Goal: Task Accomplishment & Management: Manage account settings

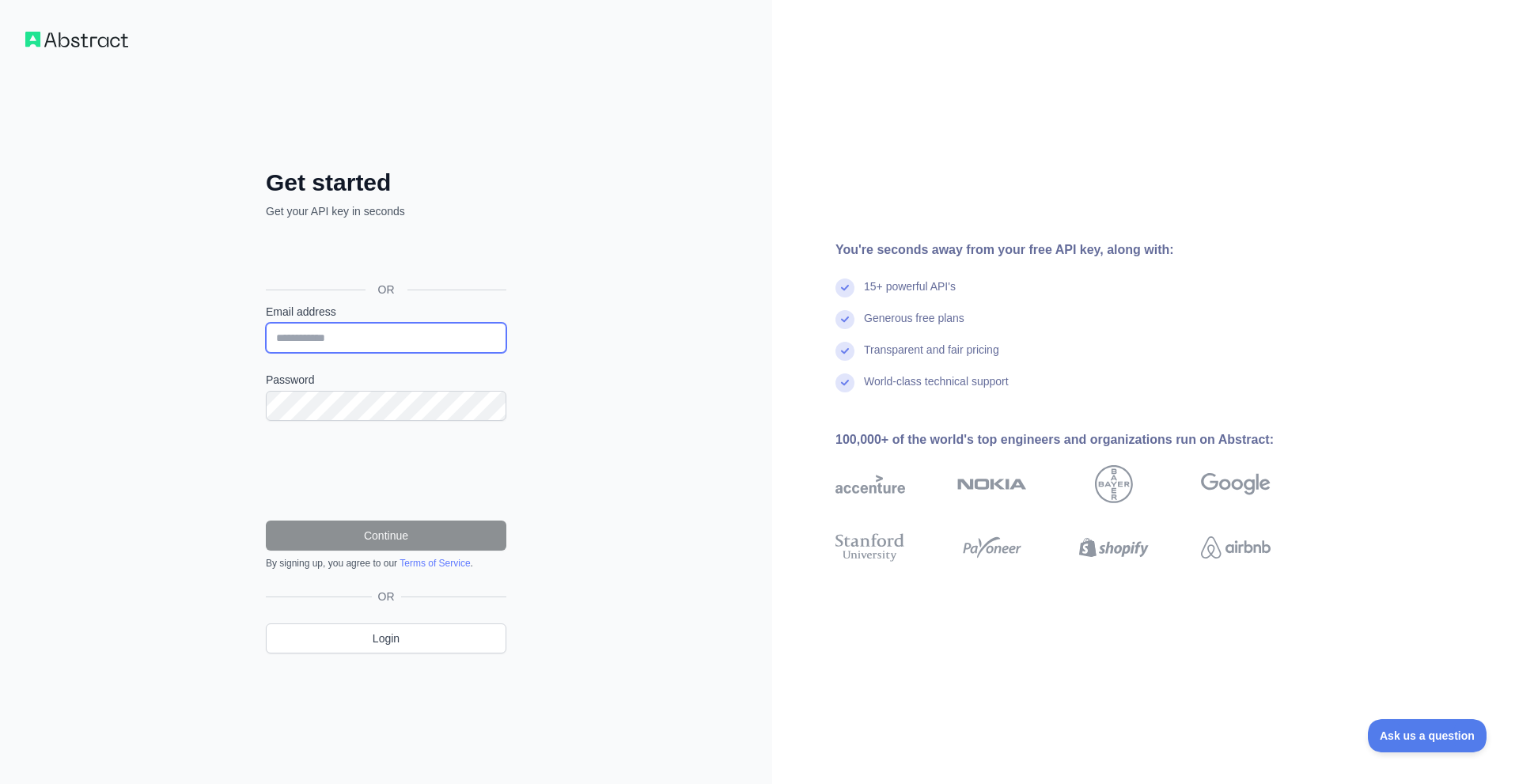
click at [354, 337] on input "Email address" at bounding box center [386, 337] width 241 height 30
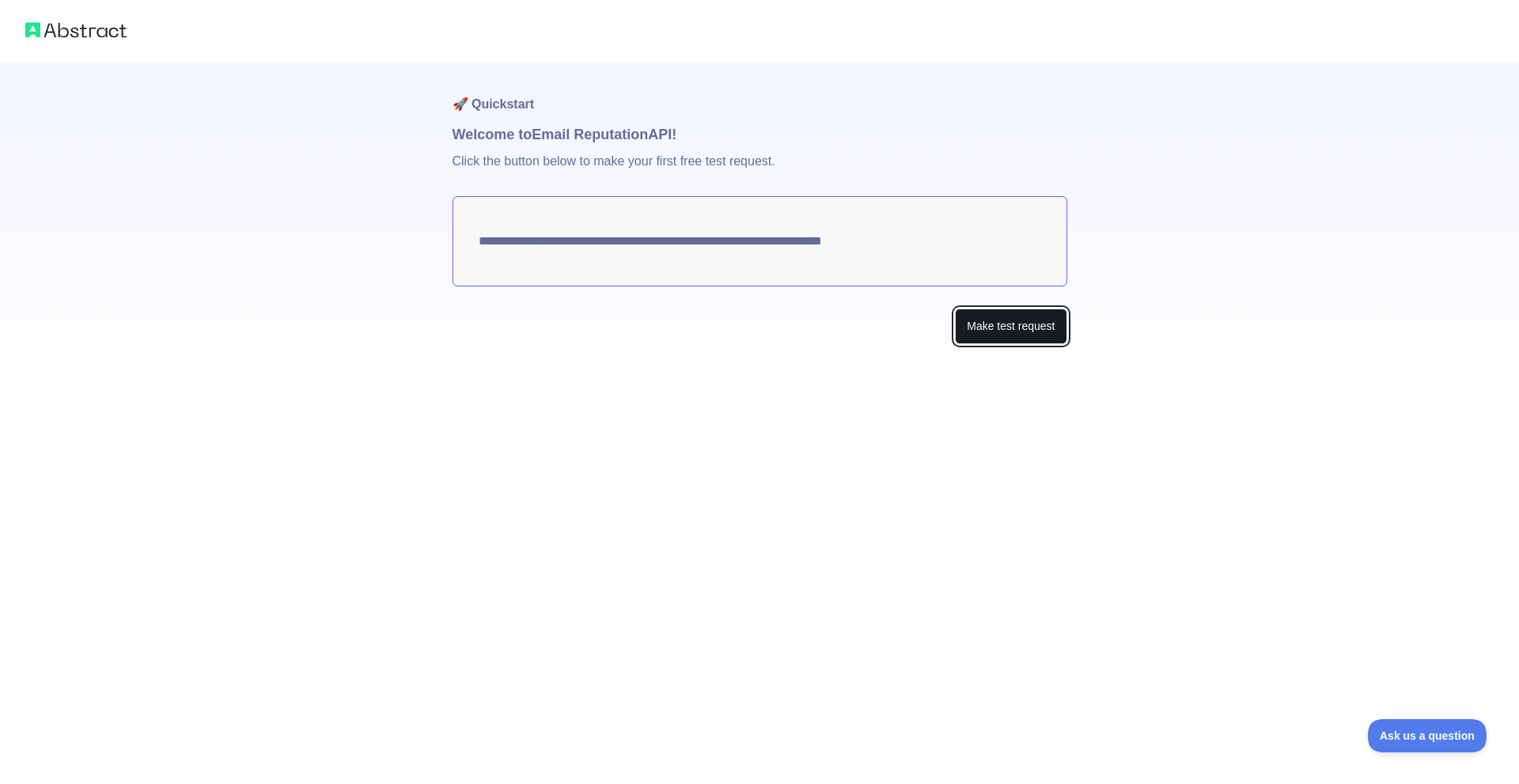
click at [1000, 327] on button "Make test request" at bounding box center [1010, 326] width 112 height 35
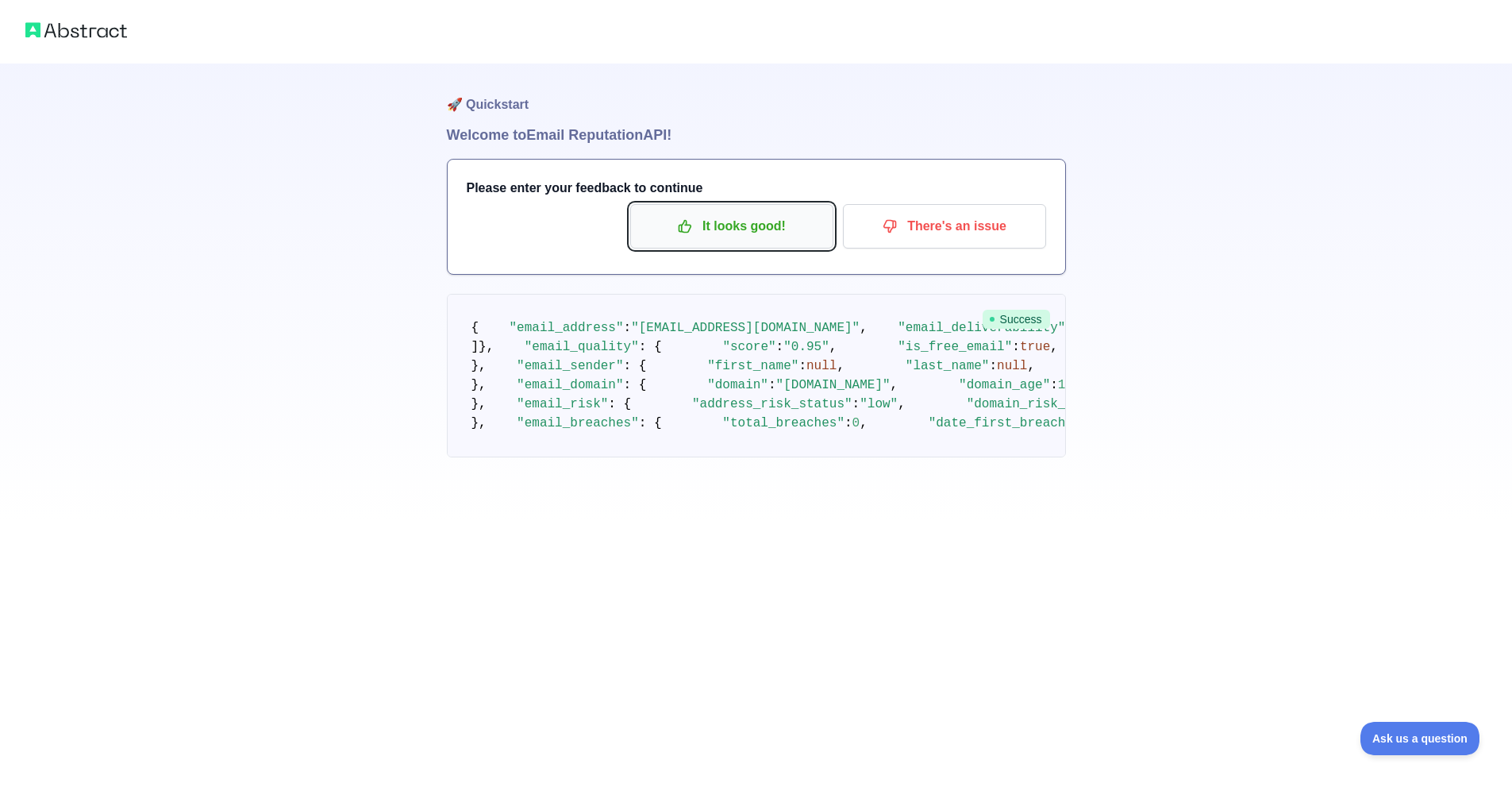
click at [728, 234] on p "It looks good!" at bounding box center [731, 226] width 180 height 27
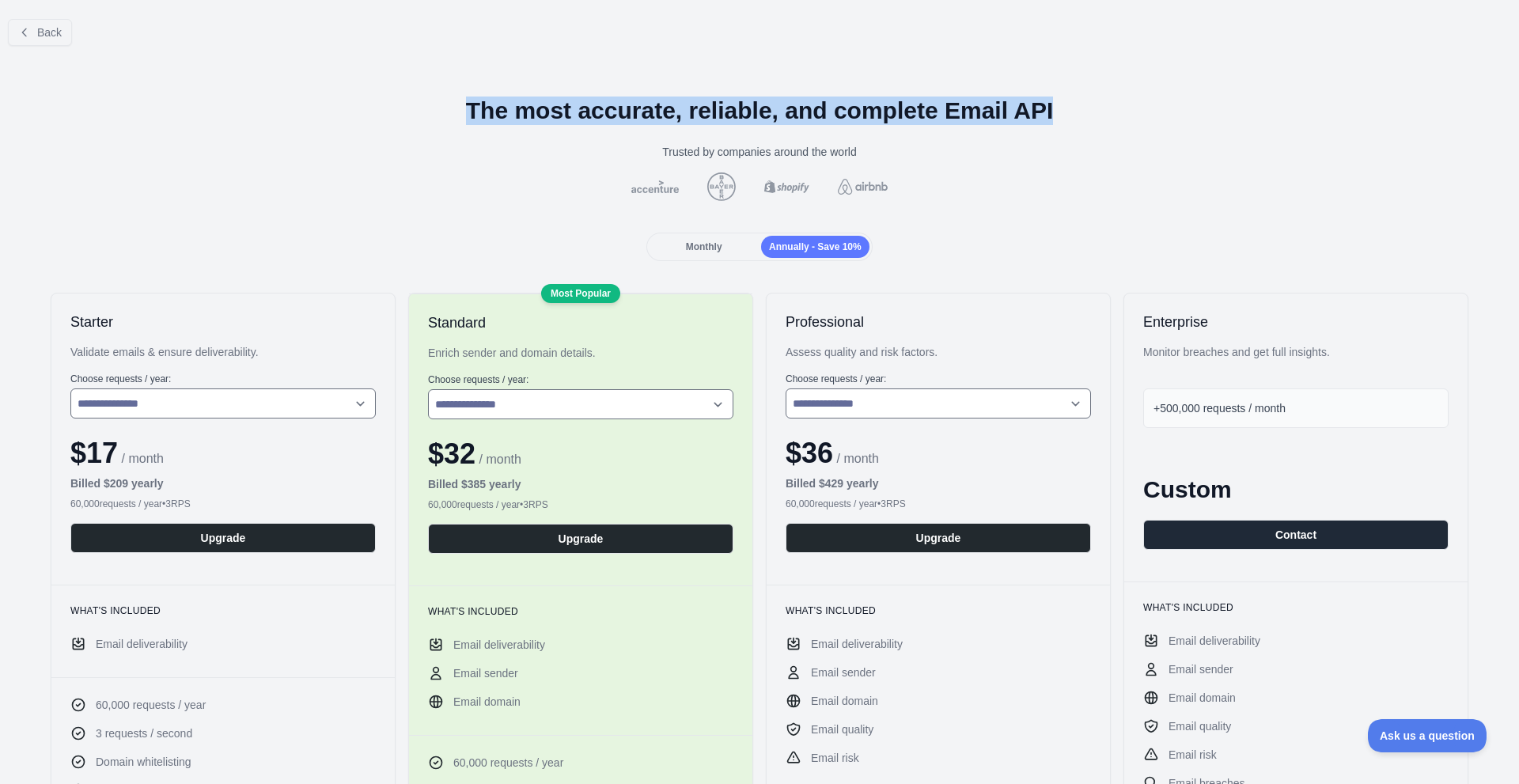
drag, startPoint x: 434, startPoint y: 113, endPoint x: 1220, endPoint y: 119, distance: 786.0
click at [1220, 119] on h1 "The most accurate, reliable, and complete Email API" at bounding box center [760, 110] width 1494 height 28
click at [1220, 120] on h1 "The most accurate, reliable, and complete Email API" at bounding box center [760, 110] width 1494 height 28
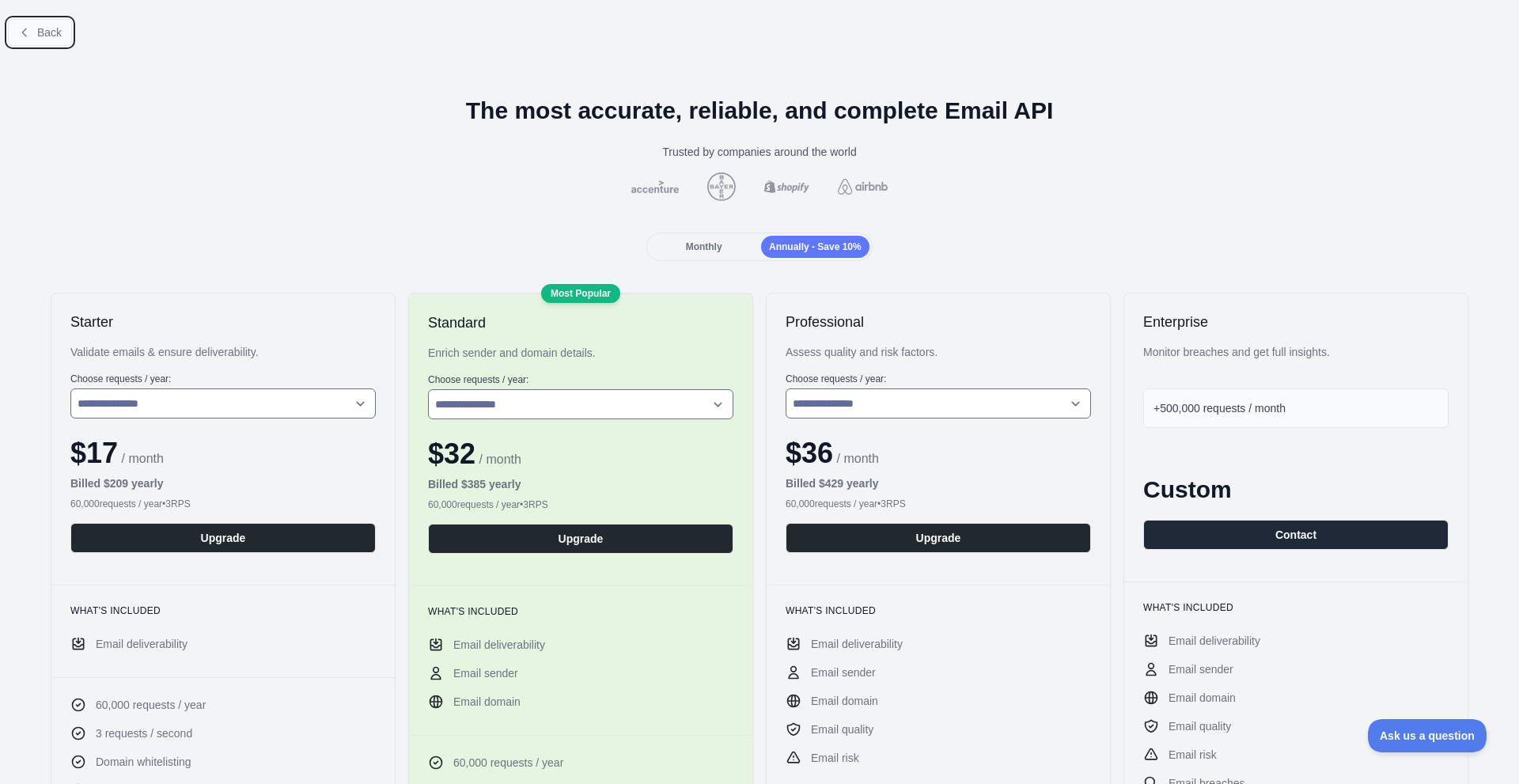
click at [40, 31] on span "Back" at bounding box center [49, 33] width 25 height 13
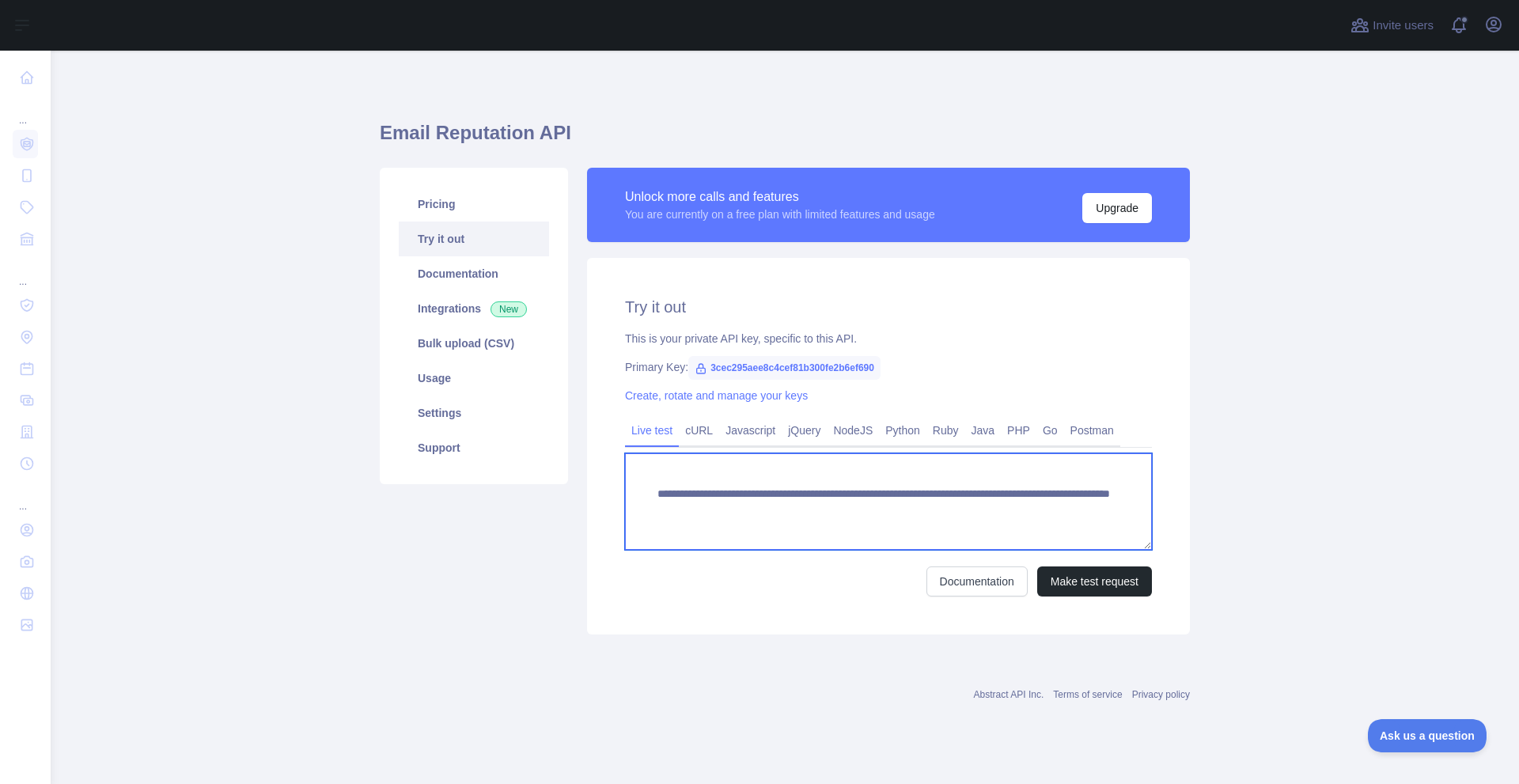
click at [770, 511] on textarea "**********" at bounding box center [889, 501] width 527 height 96
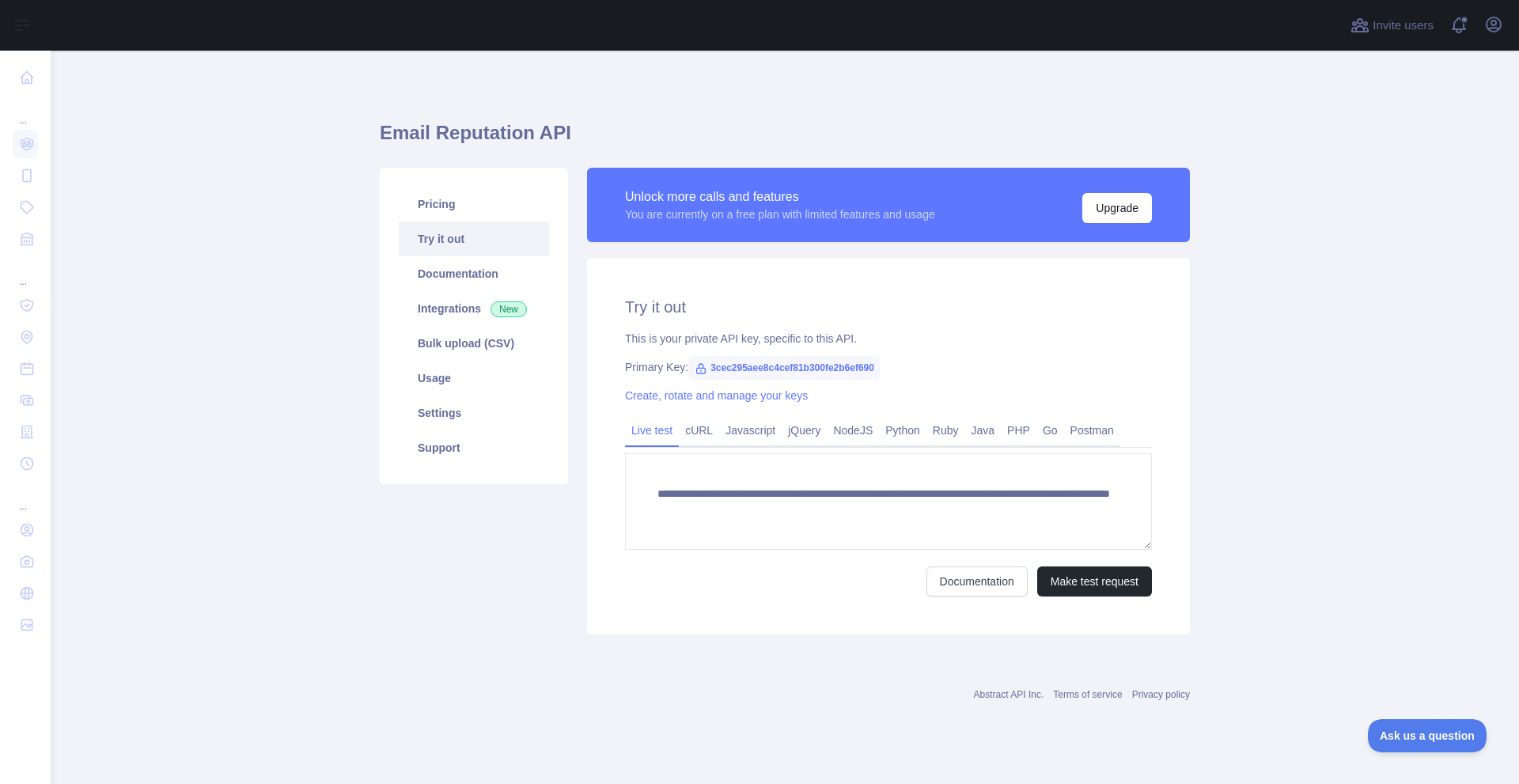
click at [761, 369] on span "3cec295aee8c4cef81b300fe2b6ef690" at bounding box center [784, 368] width 193 height 24
click at [804, 362] on span "3cec295aee8c4cef81b300fe2b6ef690" at bounding box center [784, 368] width 193 height 24
click at [720, 368] on span "3cec295aee8c4cef81b300fe2b6ef690" at bounding box center [784, 368] width 193 height 24
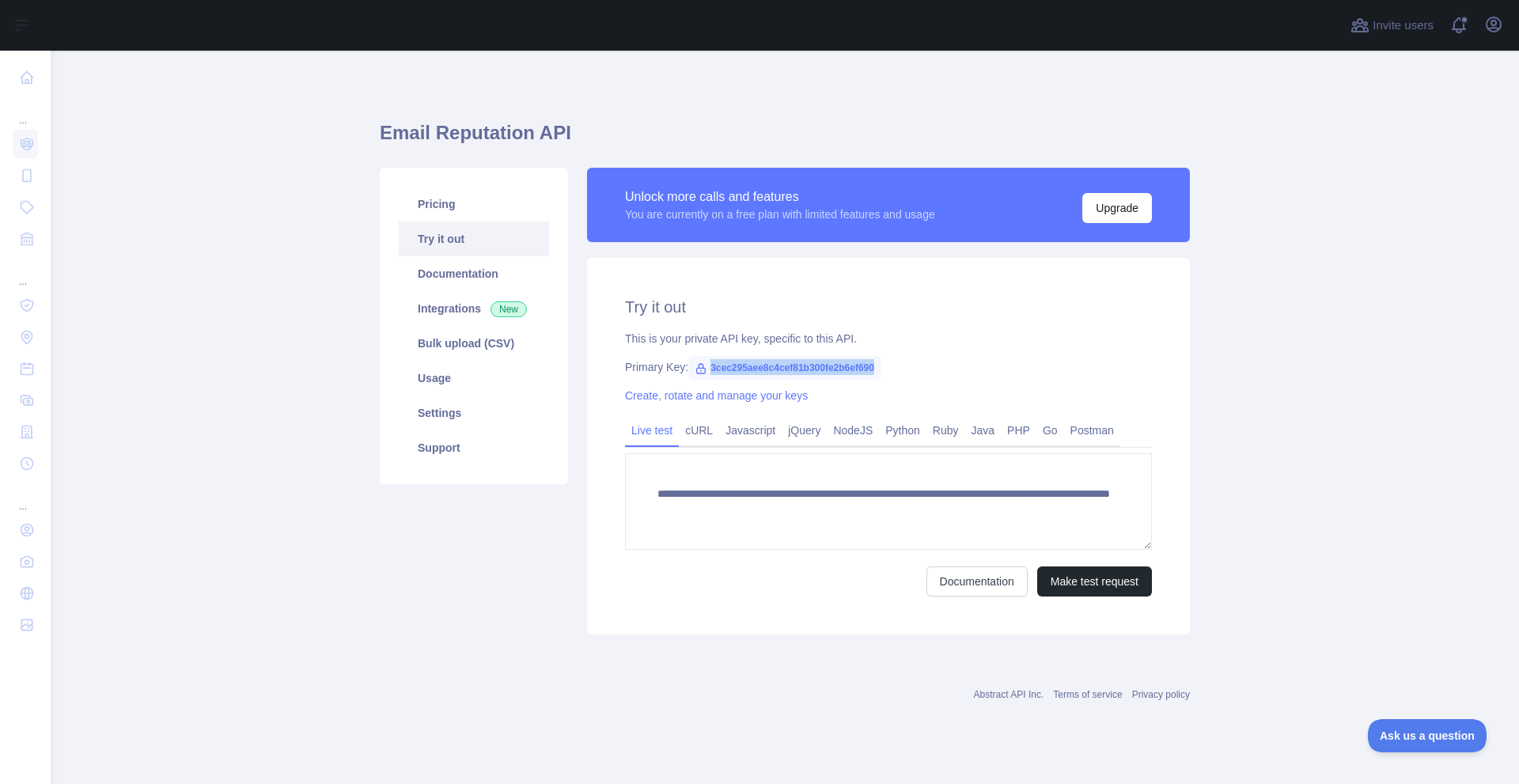
click at [720, 368] on span "3cec295aee8c4cef81b300fe2b6ef690" at bounding box center [784, 368] width 193 height 24
copy span "3cec295aee8c4cef81b300fe2b6ef690"
click at [766, 362] on span "3cec295aee8c4cef81b300fe2b6ef690" at bounding box center [784, 368] width 193 height 24
click at [352, 436] on main "**********" at bounding box center [785, 417] width 1468 height 733
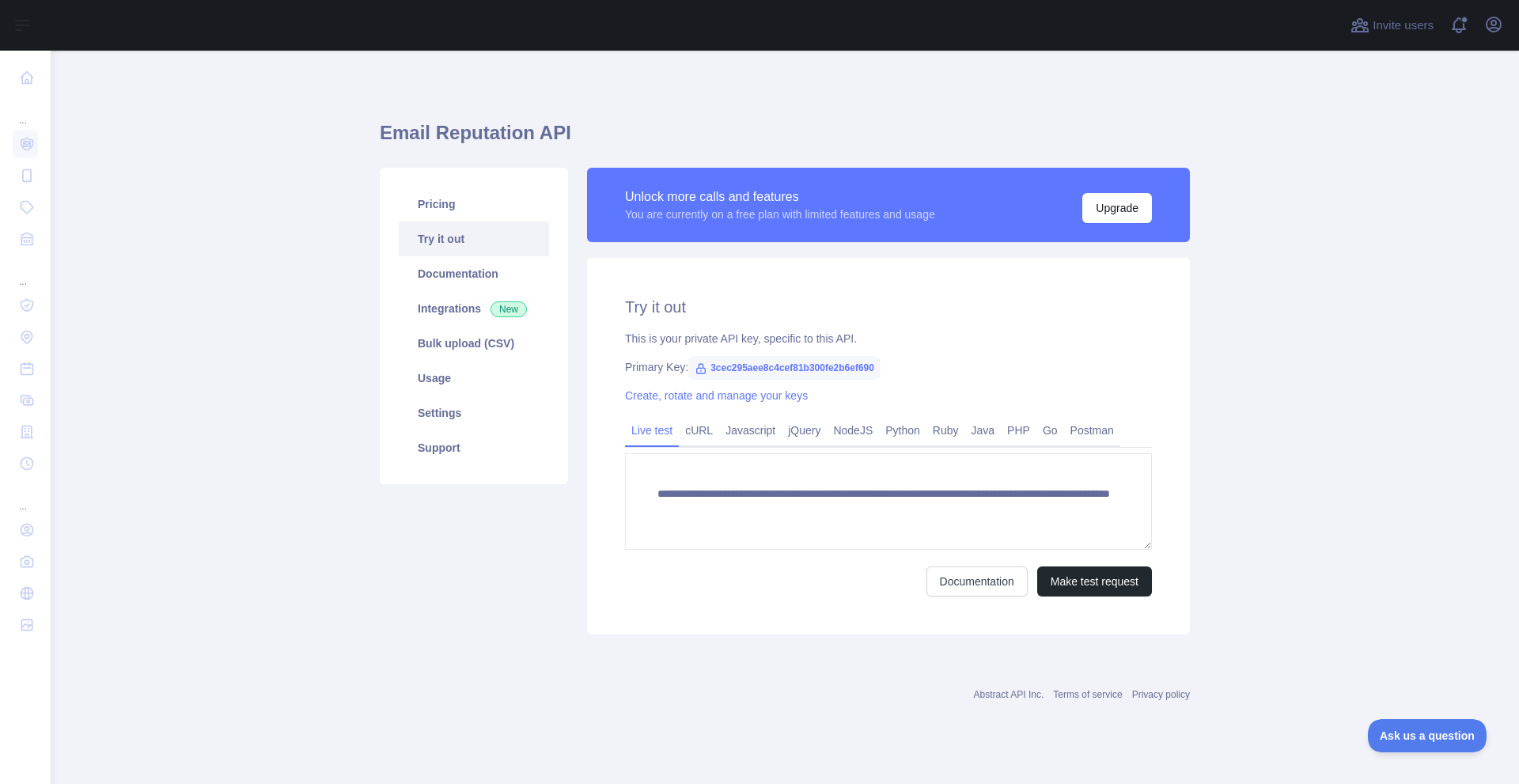
click at [443, 237] on link "Try it out" at bounding box center [473, 239] width 150 height 35
drag, startPoint x: 1324, startPoint y: 436, endPoint x: 1288, endPoint y: 450, distance: 38.6
click at [1324, 437] on main "**********" at bounding box center [785, 417] width 1468 height 733
click at [701, 442] on link "cURL" at bounding box center [699, 431] width 40 height 25
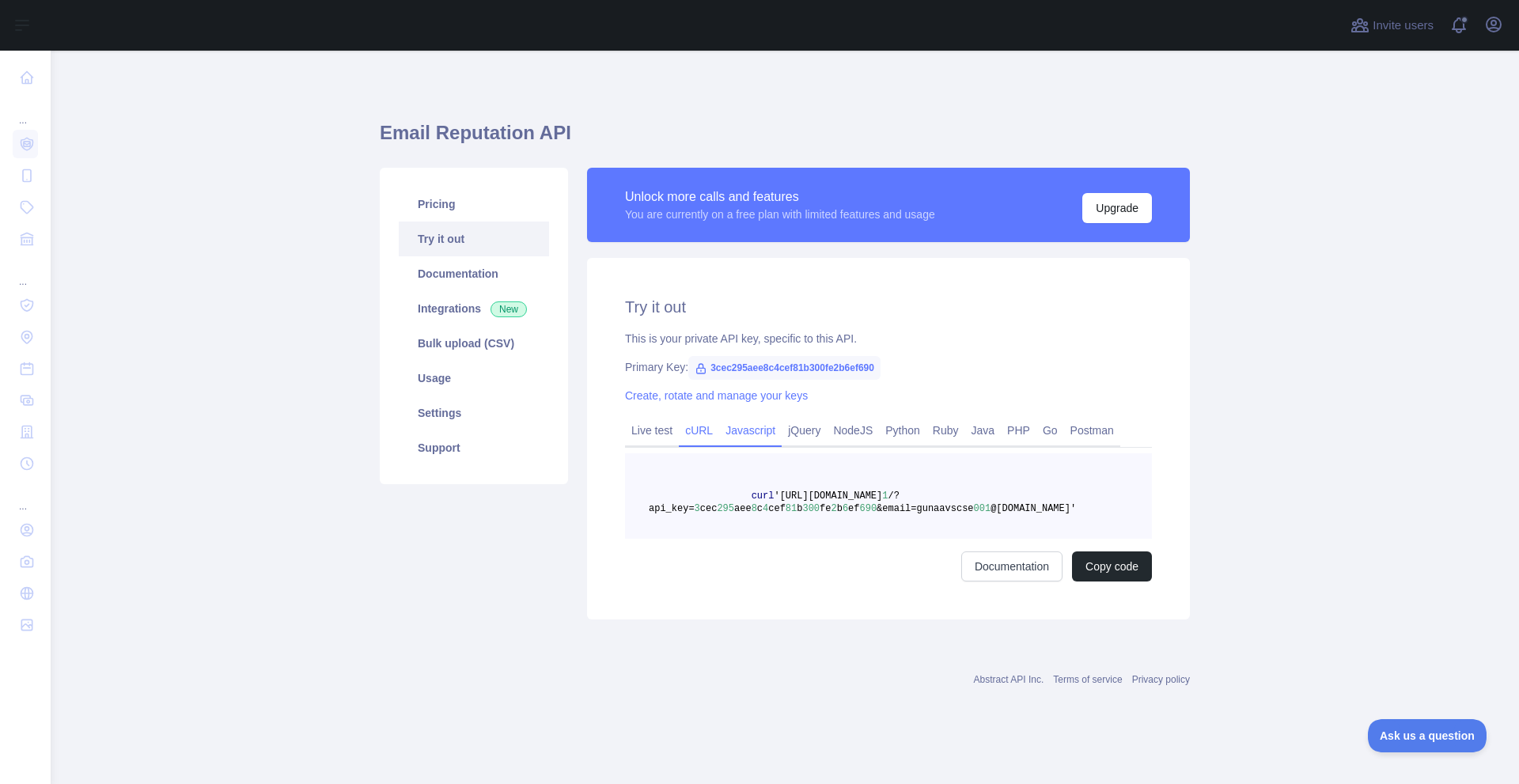
click at [759, 437] on link "Javascript" at bounding box center [750, 431] width 63 height 25
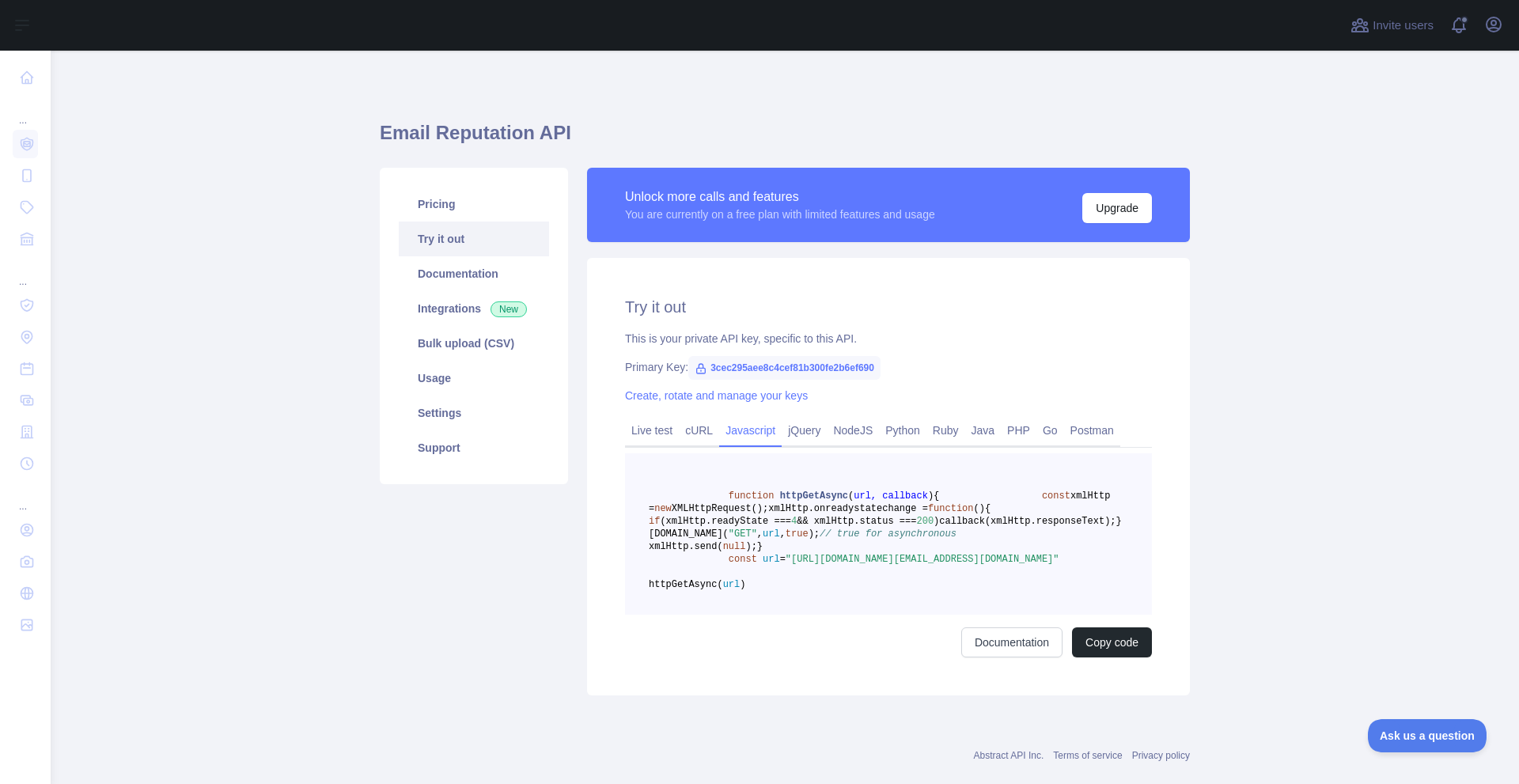
scroll to position [79, 0]
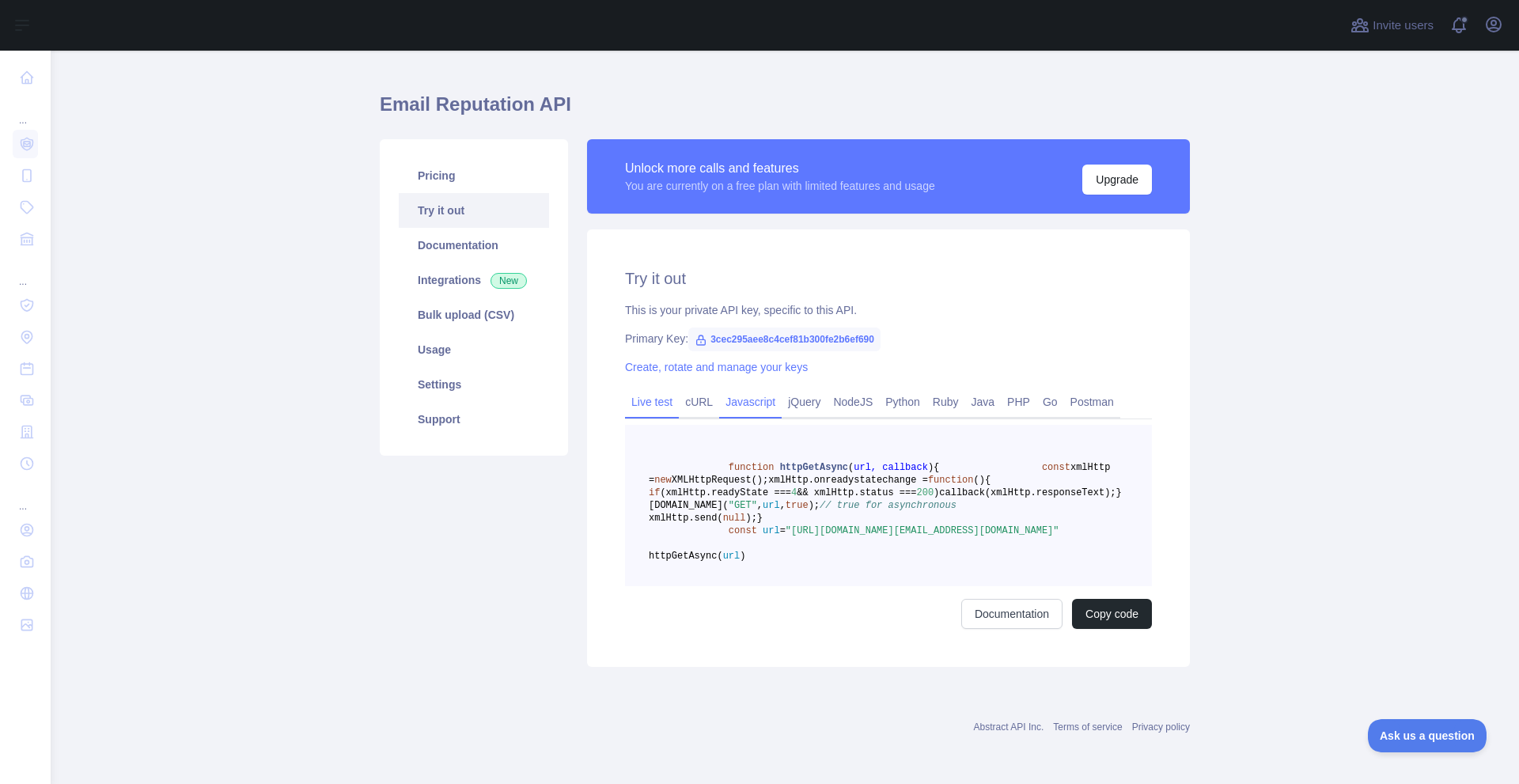
click at [656, 389] on link "Live test" at bounding box center [651, 402] width 54 height 25
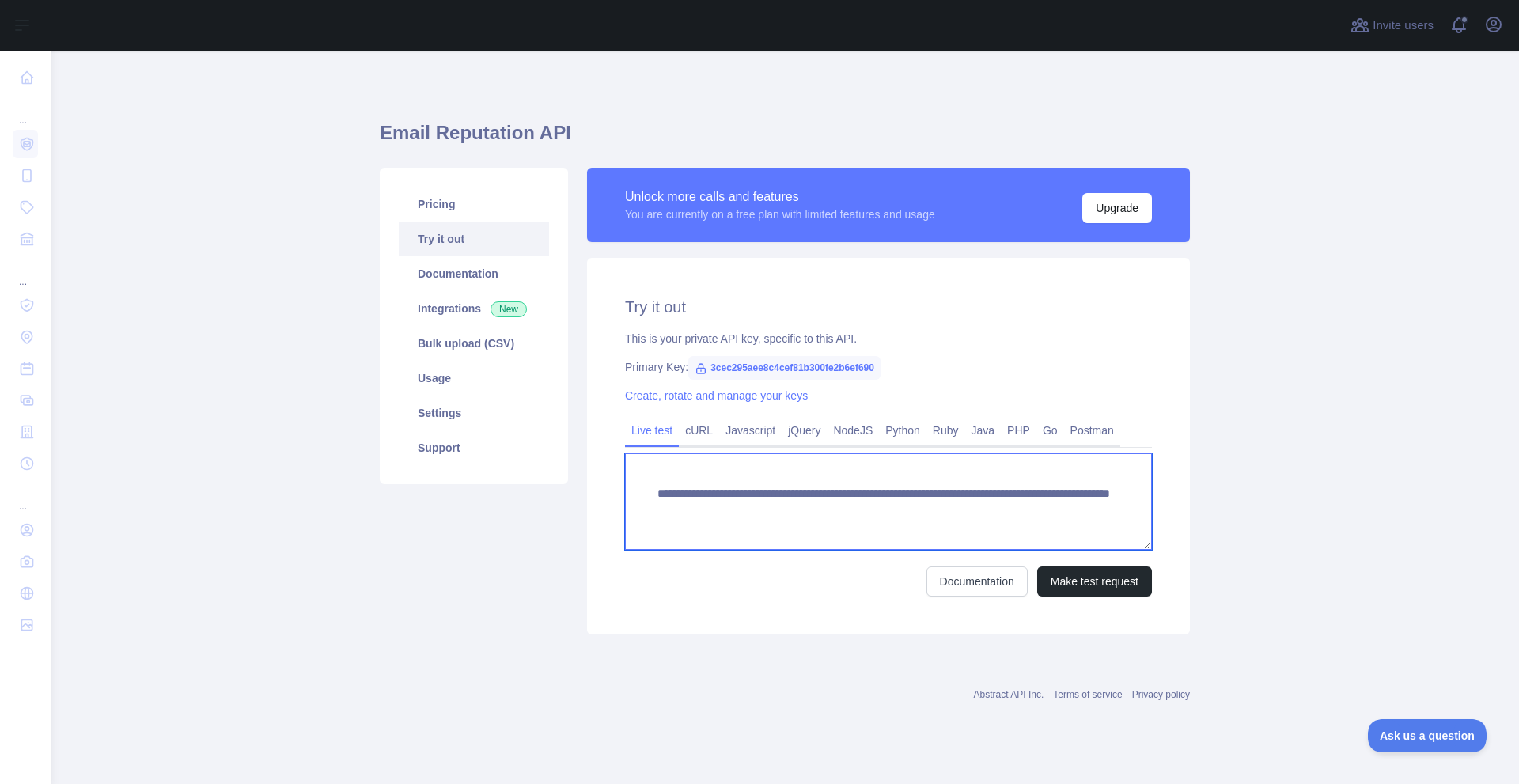
click at [872, 507] on textarea "**********" at bounding box center [889, 501] width 527 height 96
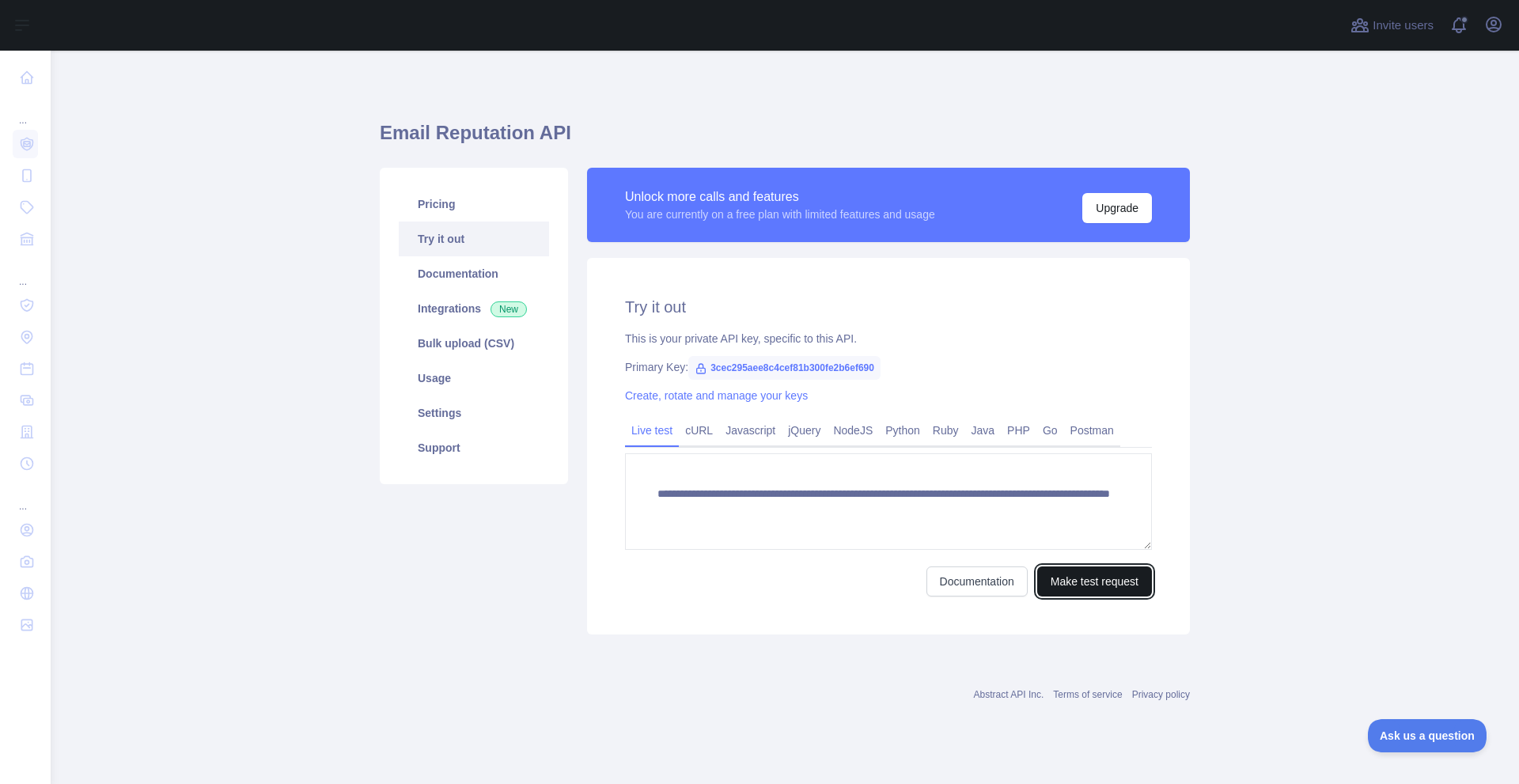
click at [1093, 578] on button "Make test request" at bounding box center [1094, 581] width 114 height 30
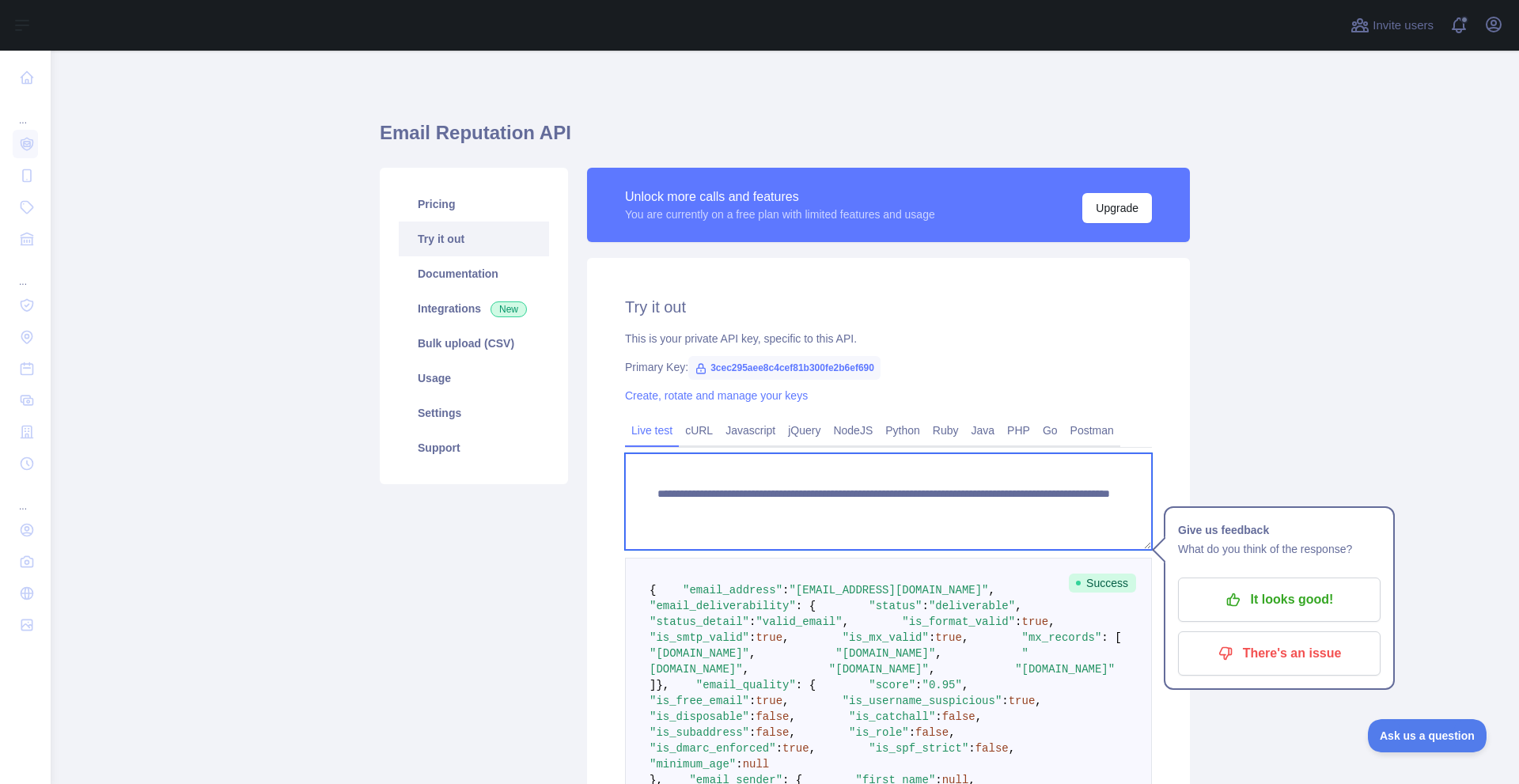
click at [820, 503] on textarea "**********" at bounding box center [889, 501] width 527 height 96
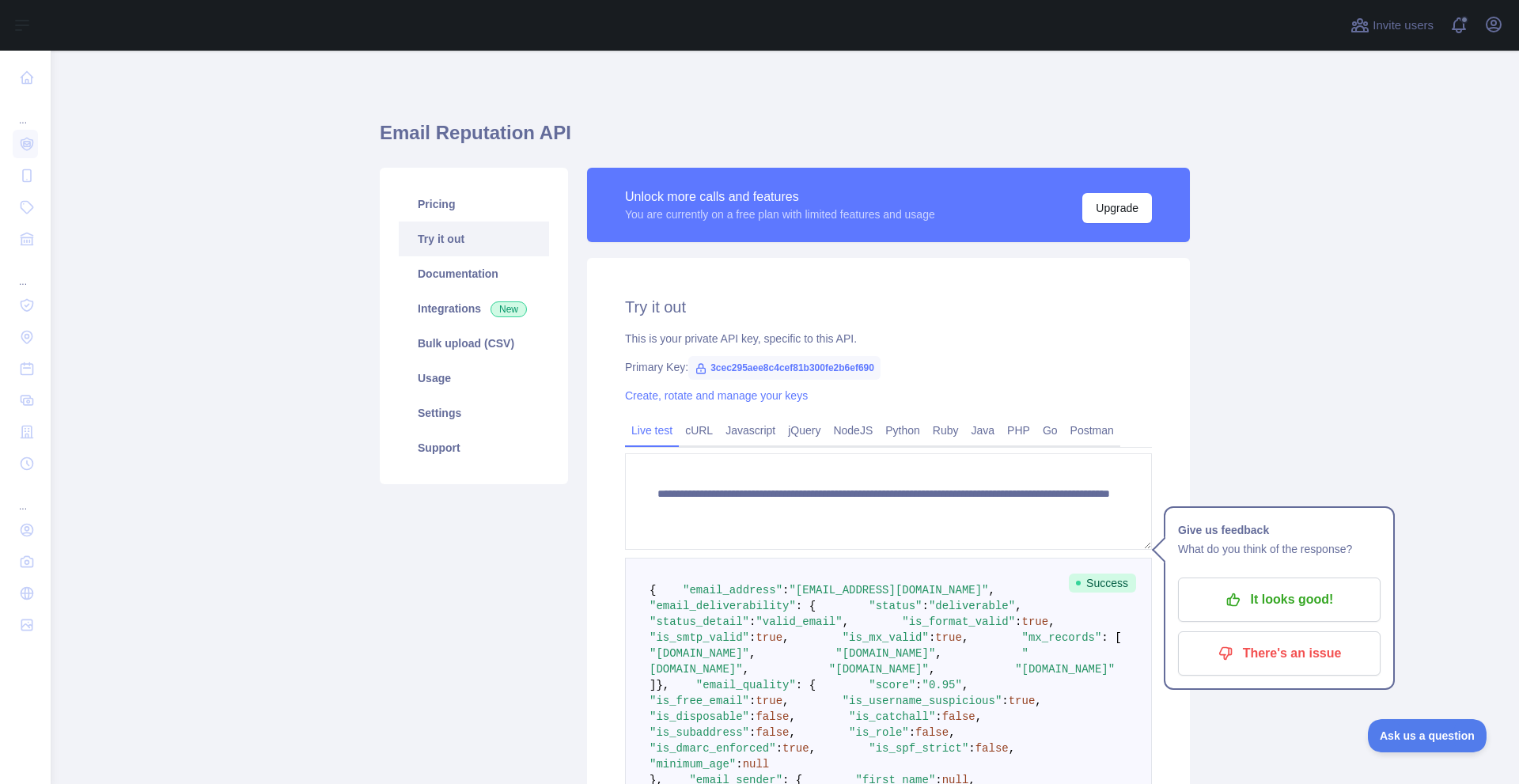
click at [212, 327] on main "**********" at bounding box center [785, 417] width 1468 height 733
click at [1005, 436] on link "PHP" at bounding box center [1018, 431] width 35 height 25
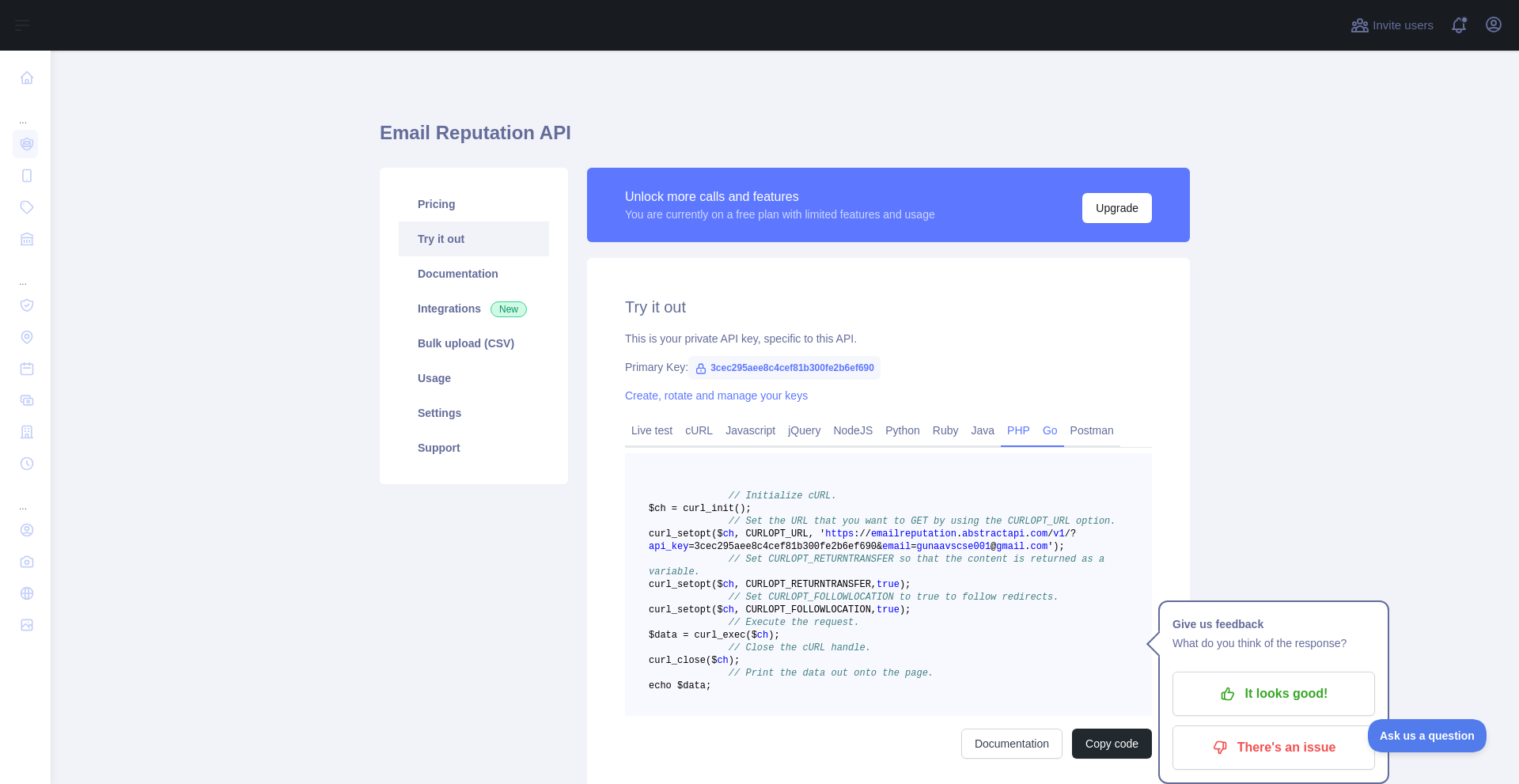
click at [1037, 432] on link "Go" at bounding box center [1050, 431] width 27 height 25
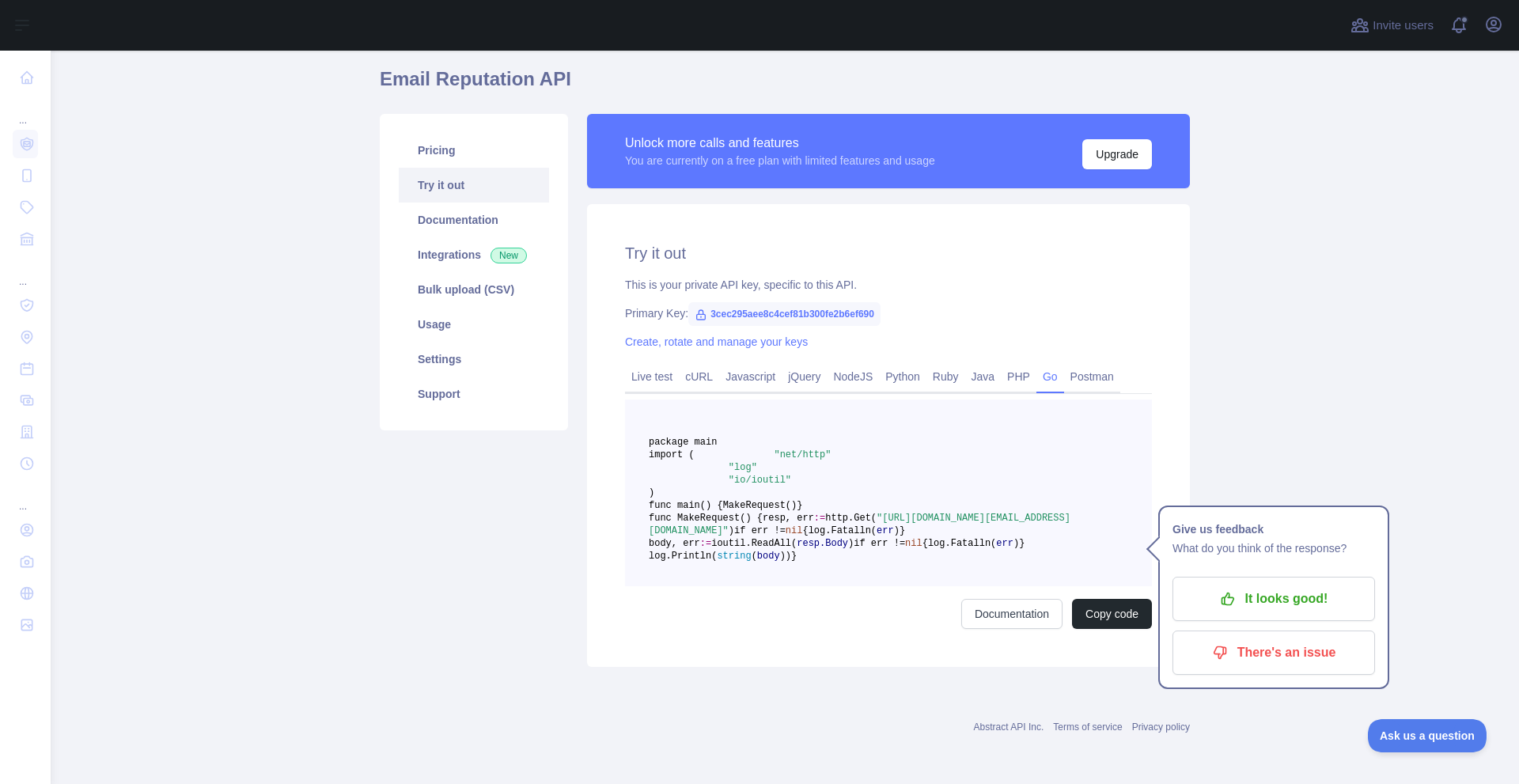
scroll to position [237, 0]
click at [1296, 585] on p "It looks good!" at bounding box center [1273, 599] width 179 height 27
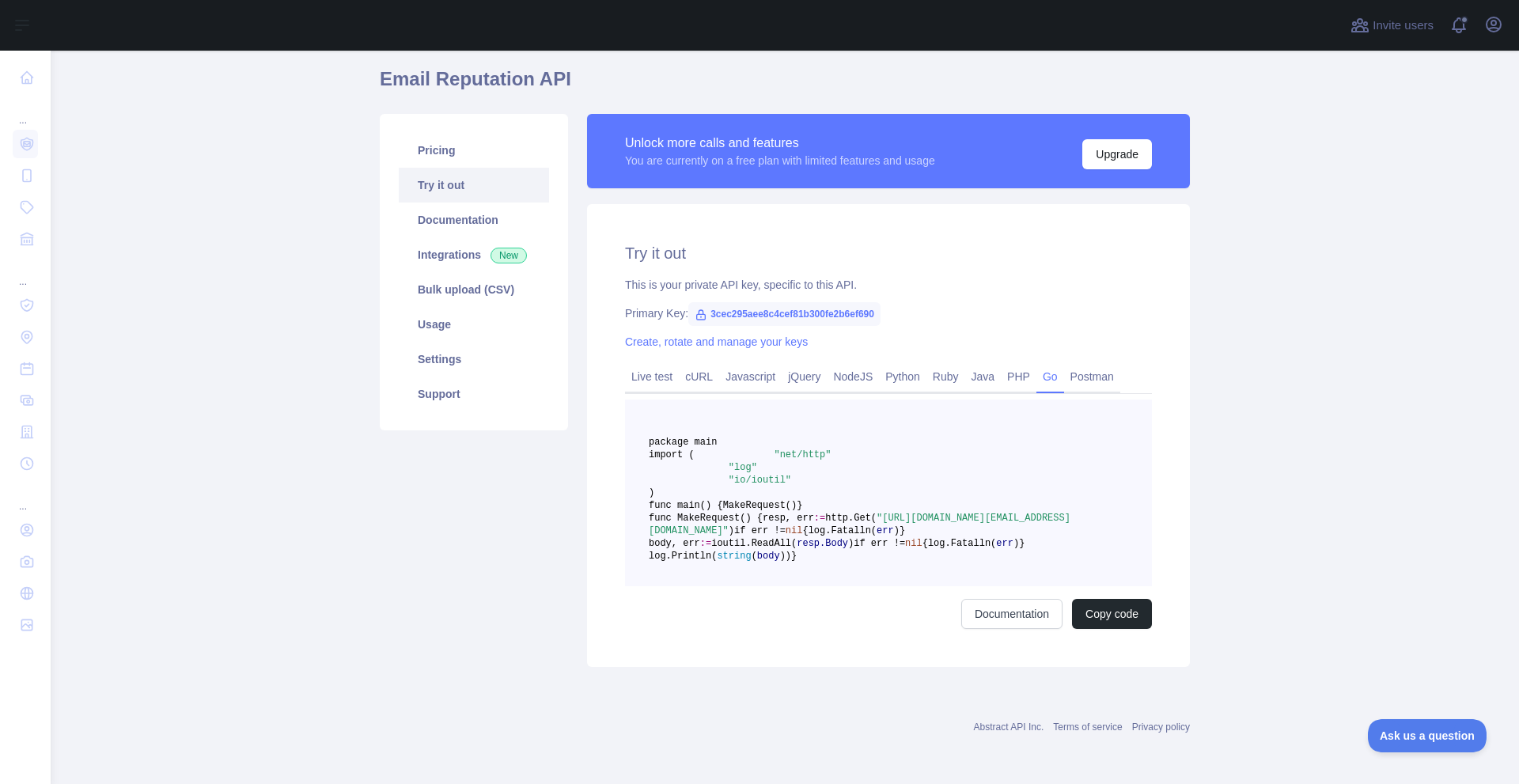
click at [1085, 204] on div "Try it out This is your private API key, specific to this API. Primary Key: 3ce…" at bounding box center [888, 435] width 602 height 462
click at [1084, 364] on link "Postman" at bounding box center [1092, 377] width 56 height 25
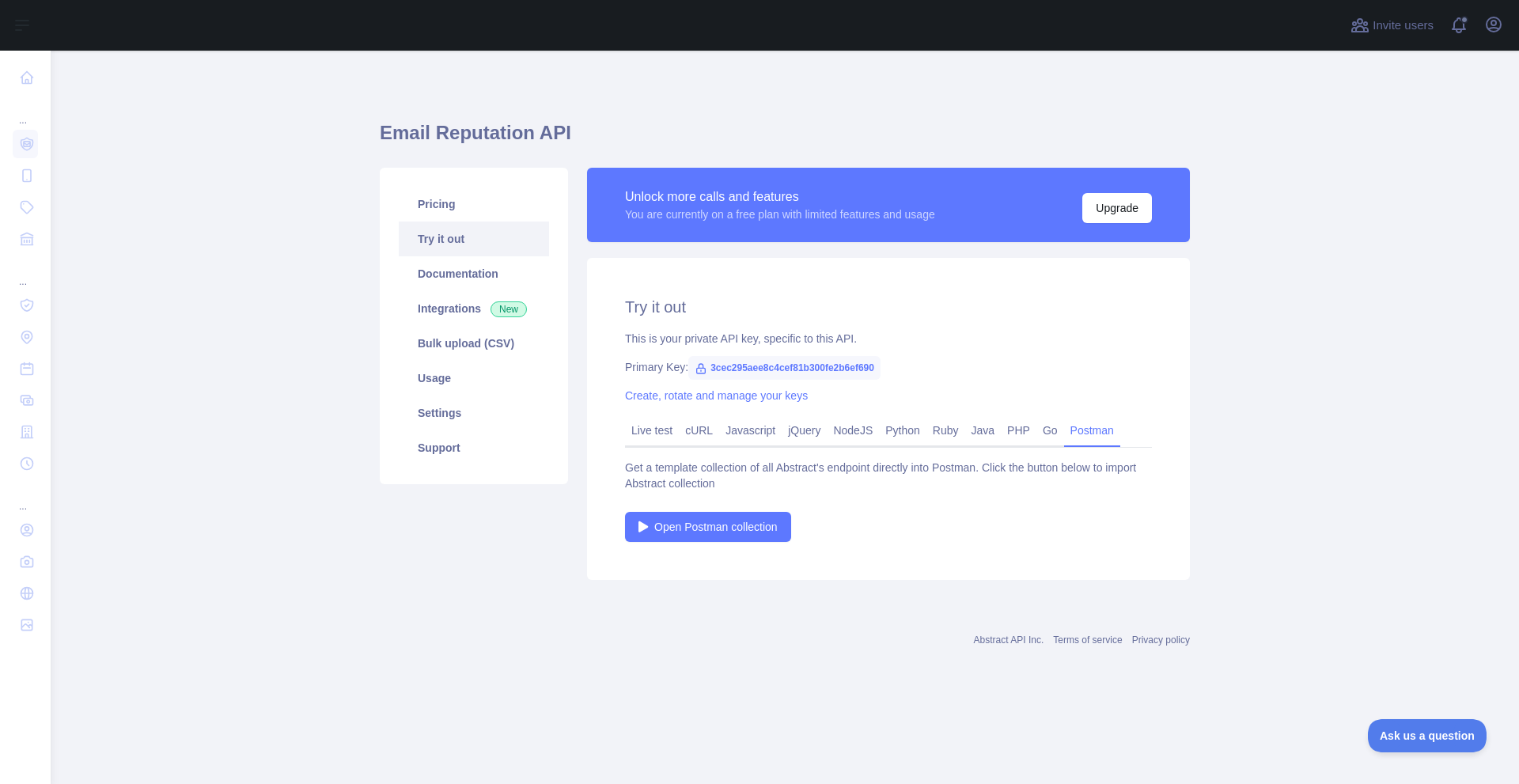
scroll to position [0, 0]
click at [1038, 431] on link "Go" at bounding box center [1050, 431] width 27 height 25
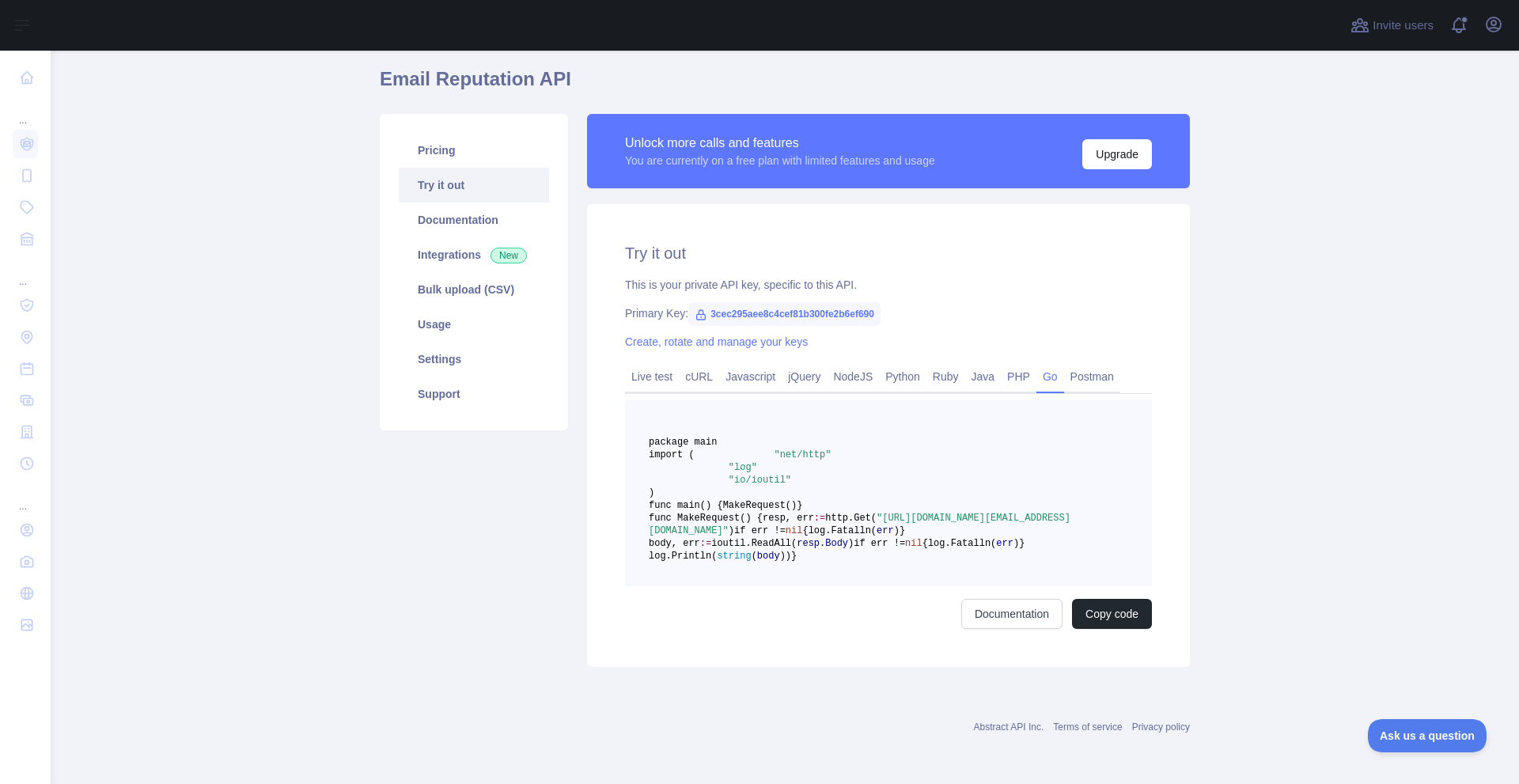
scroll to position [98, 0]
click at [433, 133] on link "Pricing" at bounding box center [473, 150] width 150 height 35
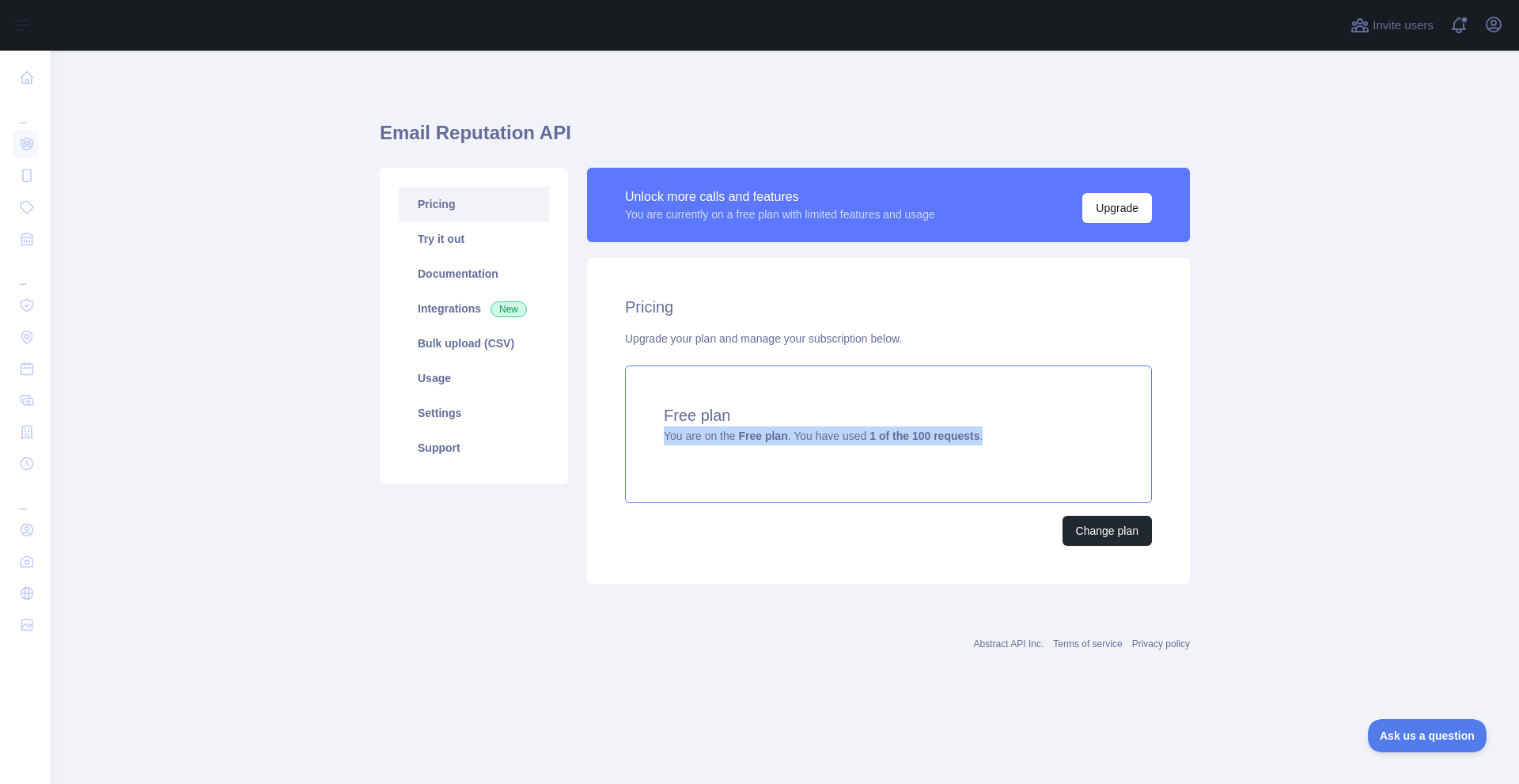
drag, startPoint x: 659, startPoint y: 444, endPoint x: 984, endPoint y: 442, distance: 325.0
click at [984, 442] on div "Free plan You are on the Free plan . You have used 1 of the 100 requests ." at bounding box center [889, 433] width 527 height 137
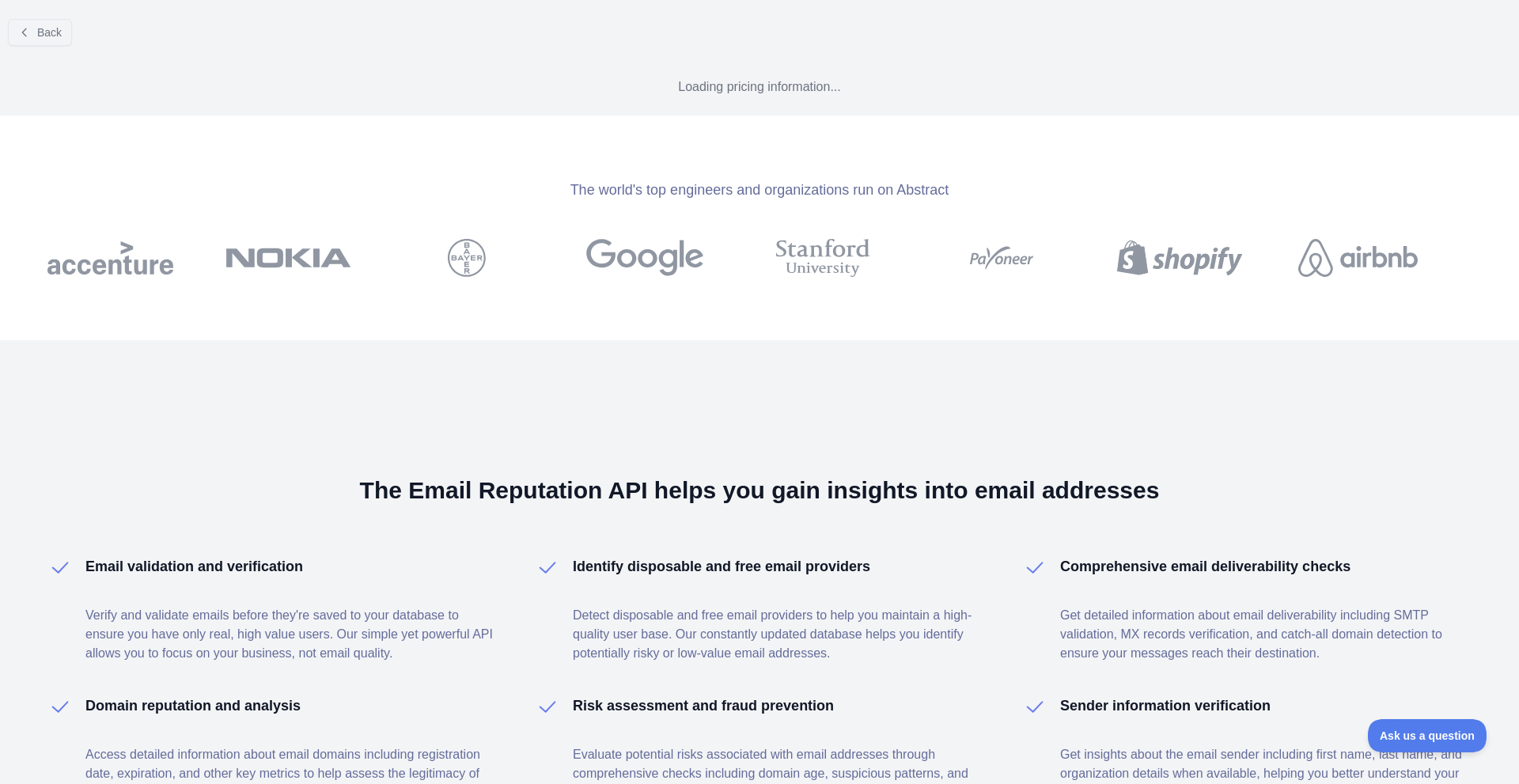
click at [937, 540] on div "The Email Reputation API helps you gain insights into email addresses Email val…" at bounding box center [760, 639] width 1519 height 598
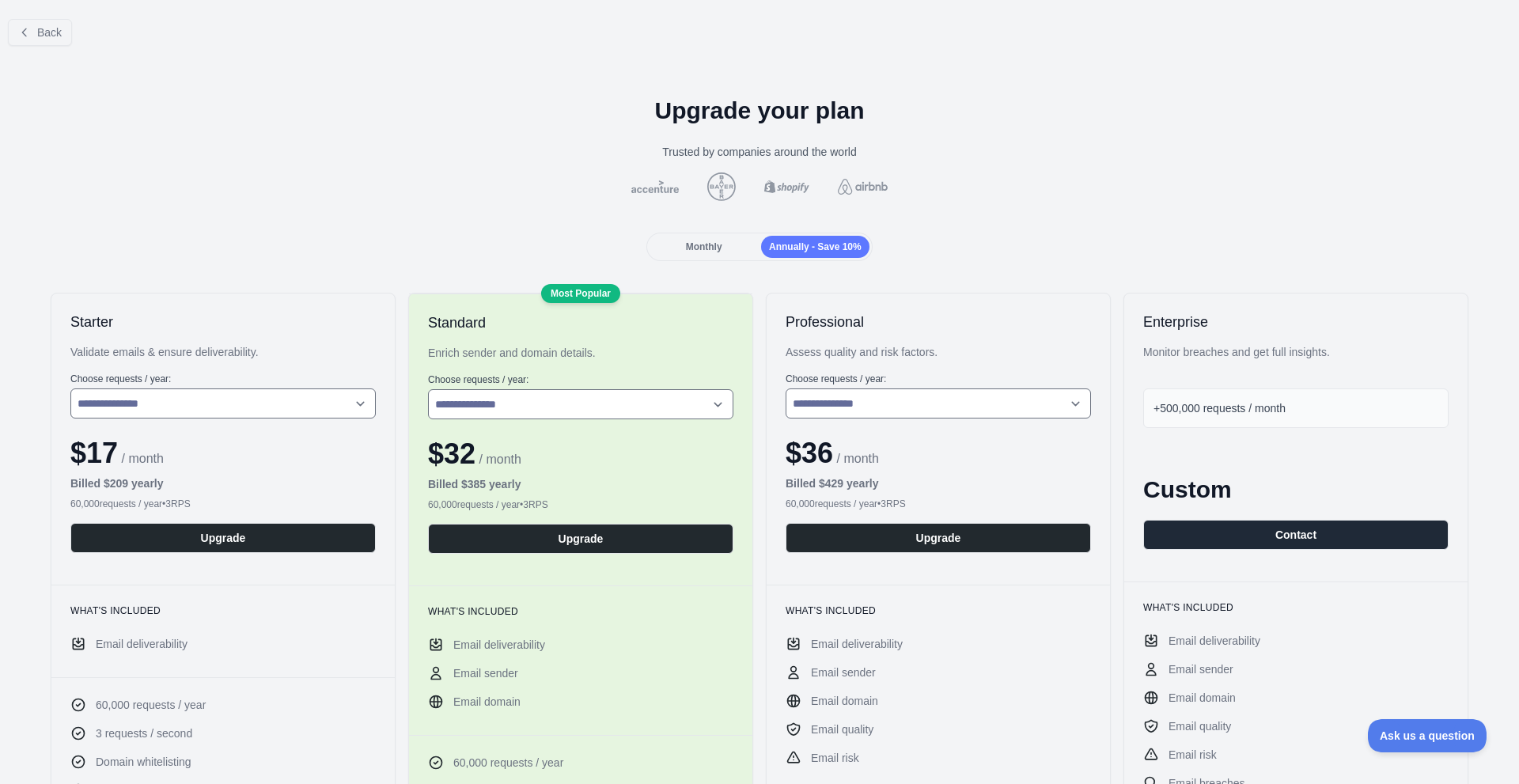
click at [728, 243] on div "Monthly" at bounding box center [703, 246] width 108 height 22
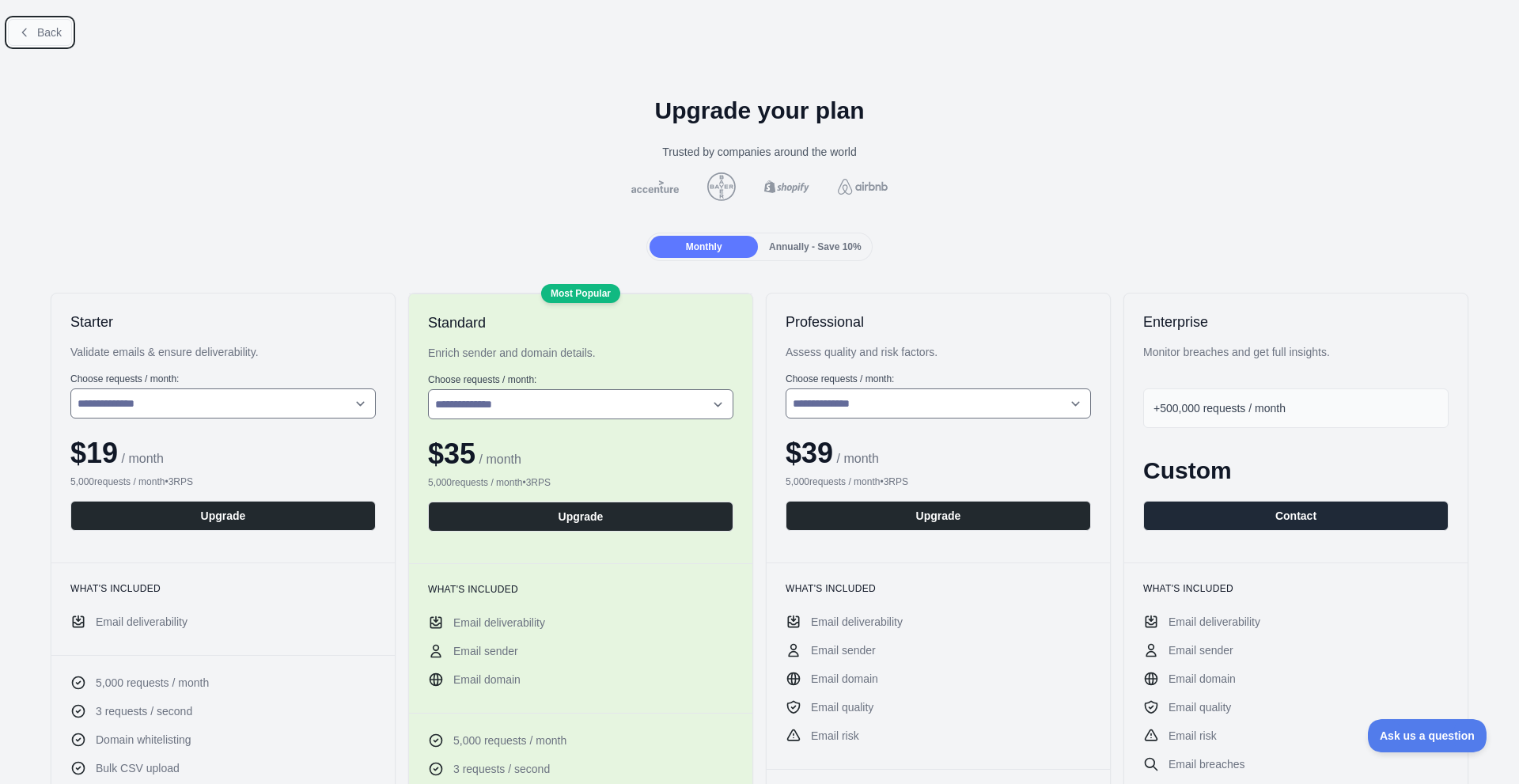
click at [29, 33] on icon at bounding box center [25, 33] width 13 height 13
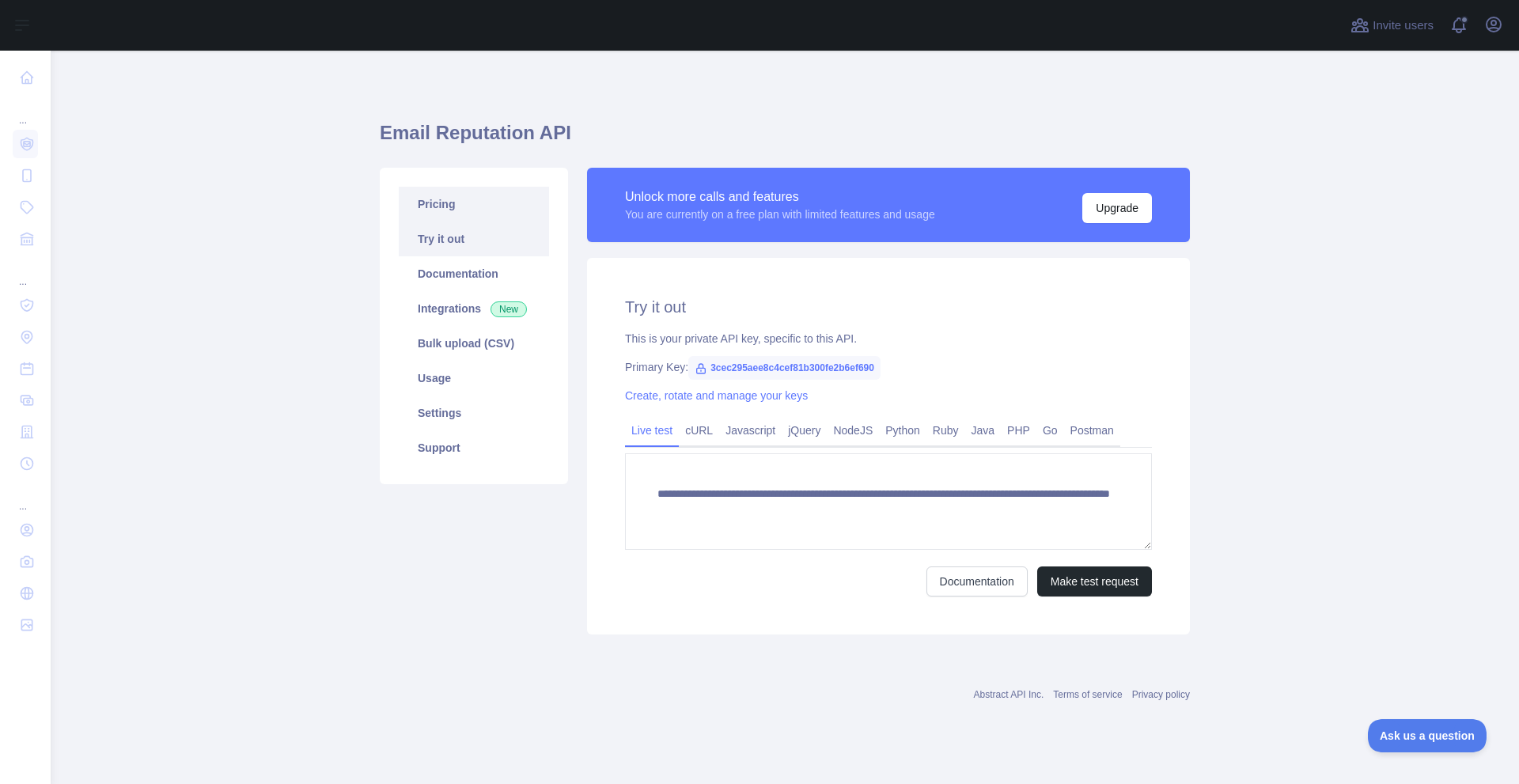
click at [463, 204] on link "Pricing" at bounding box center [473, 203] width 150 height 35
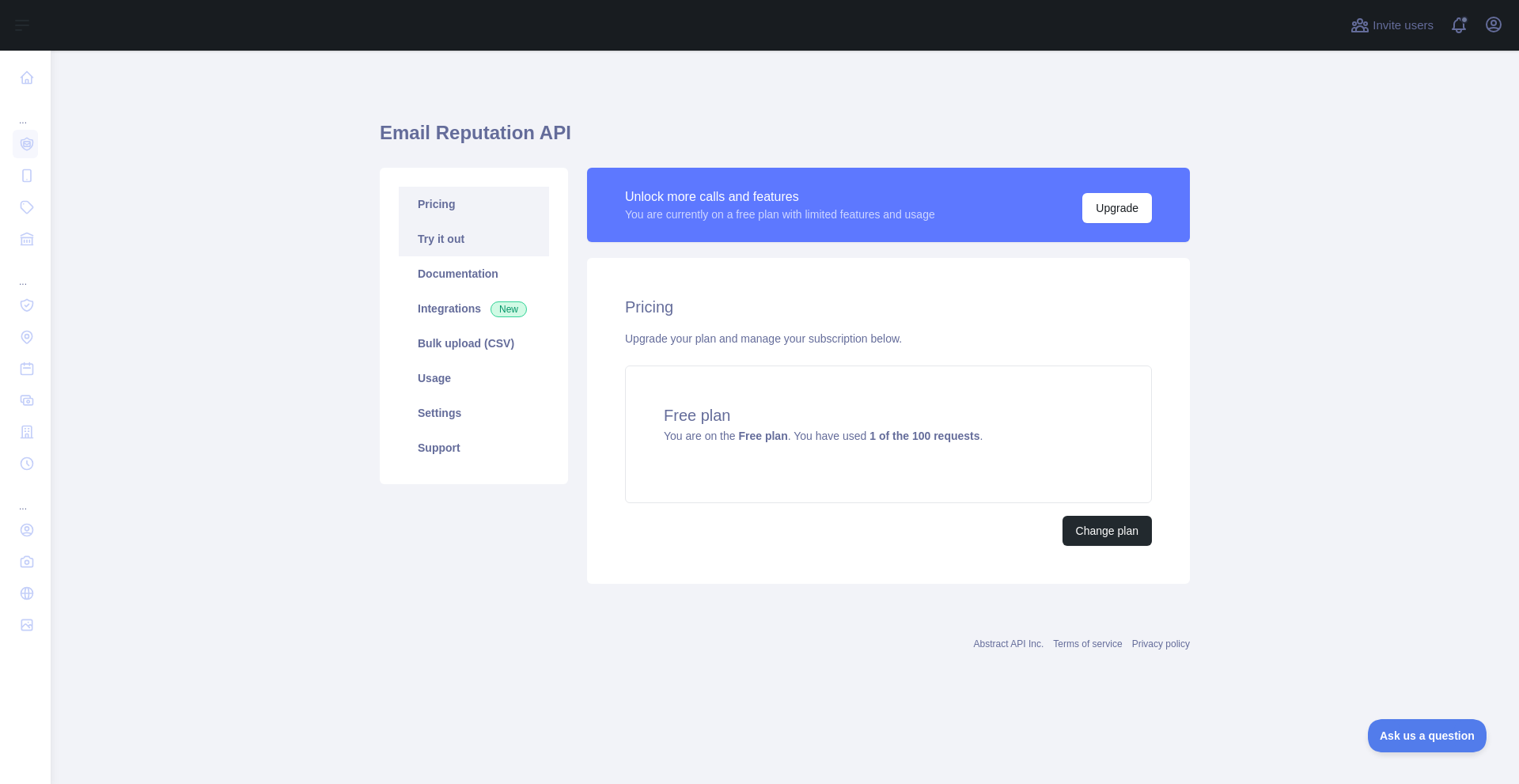
click at [485, 255] on link "Try it out" at bounding box center [473, 239] width 150 height 35
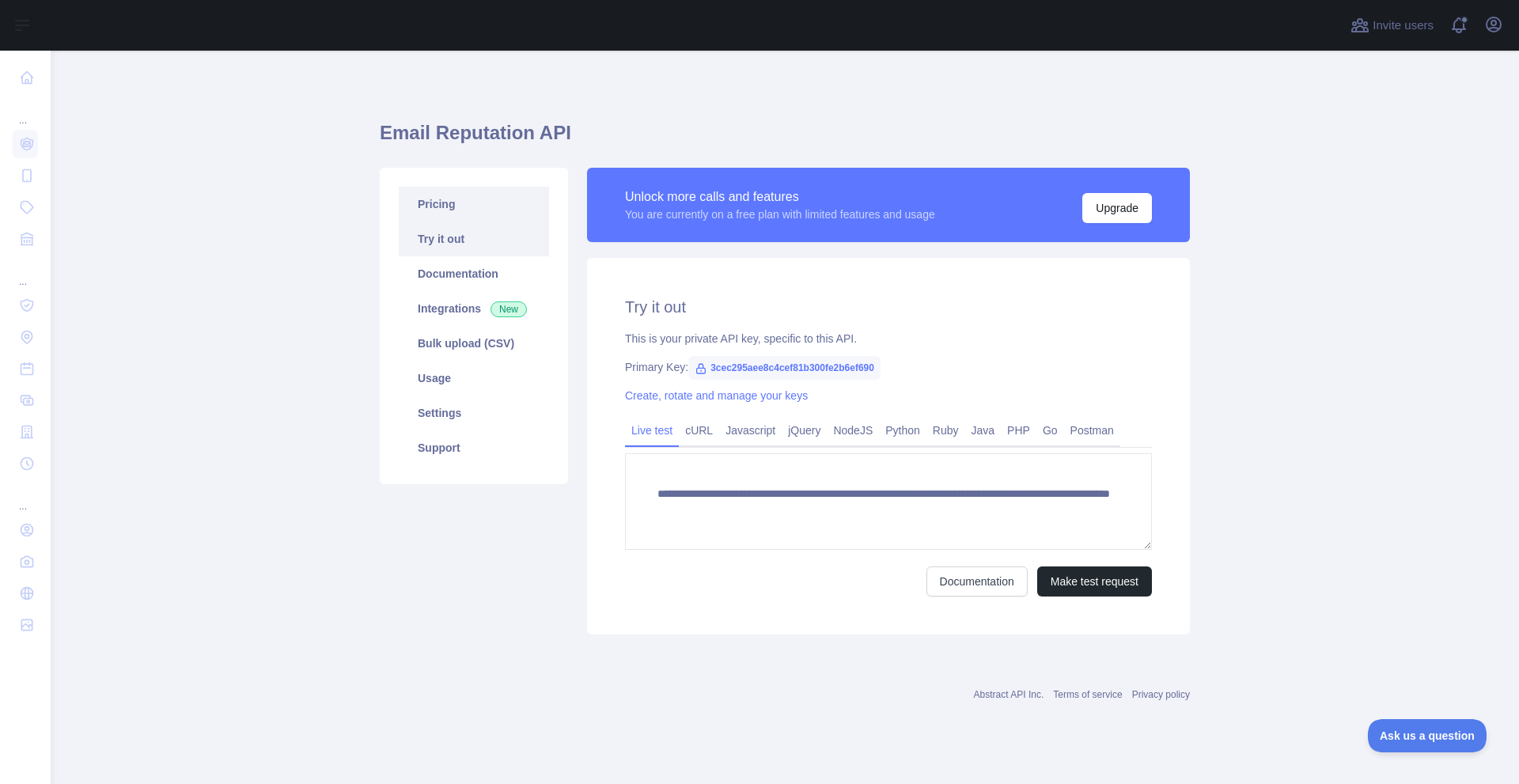
click at [462, 194] on link "Pricing" at bounding box center [473, 203] width 150 height 35
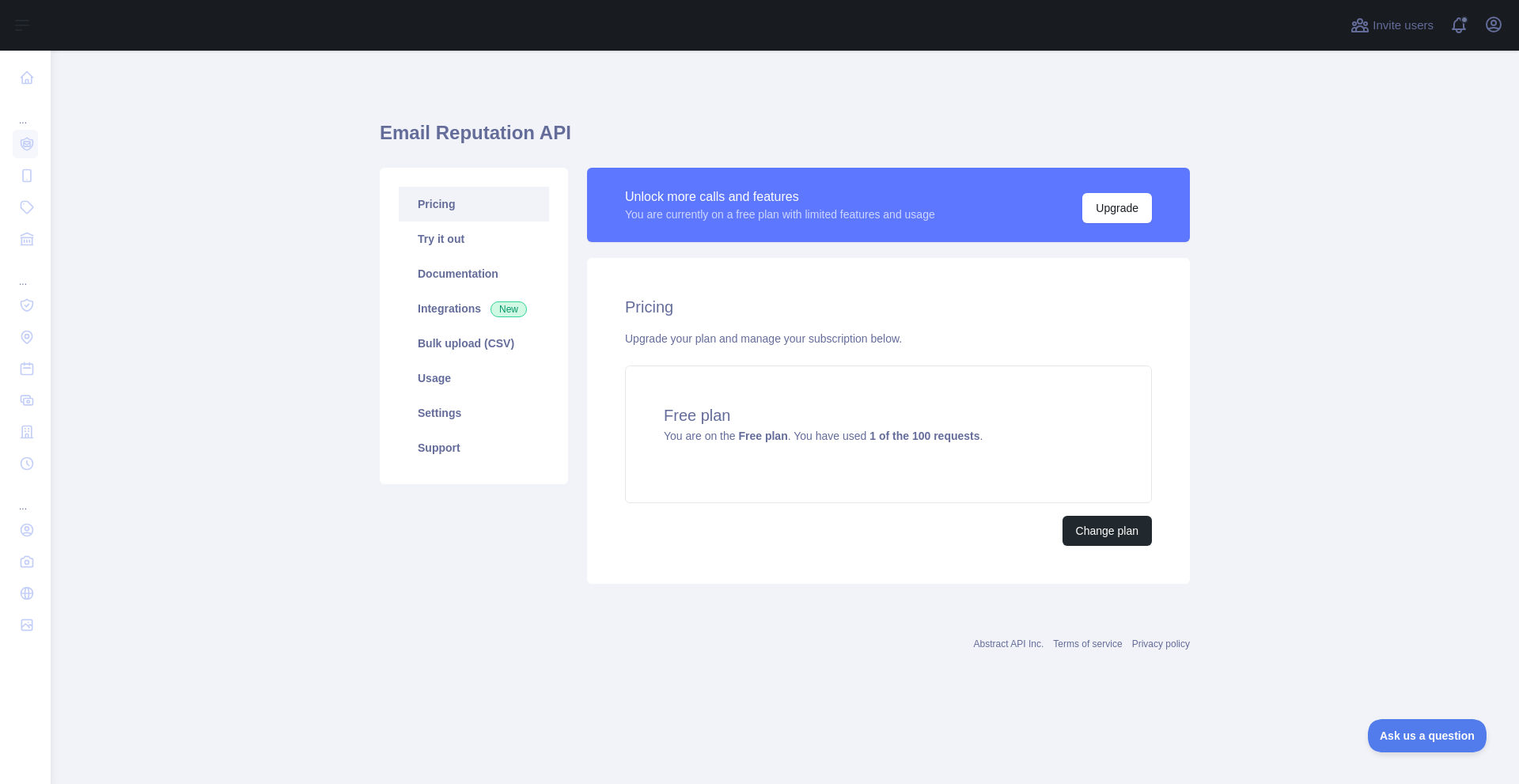
click at [1353, 340] on main "Email Reputation API Pricing Try it out Documentation Integrations New Bulk upl…" at bounding box center [785, 417] width 1468 height 733
click at [452, 241] on link "Try it out" at bounding box center [473, 239] width 150 height 35
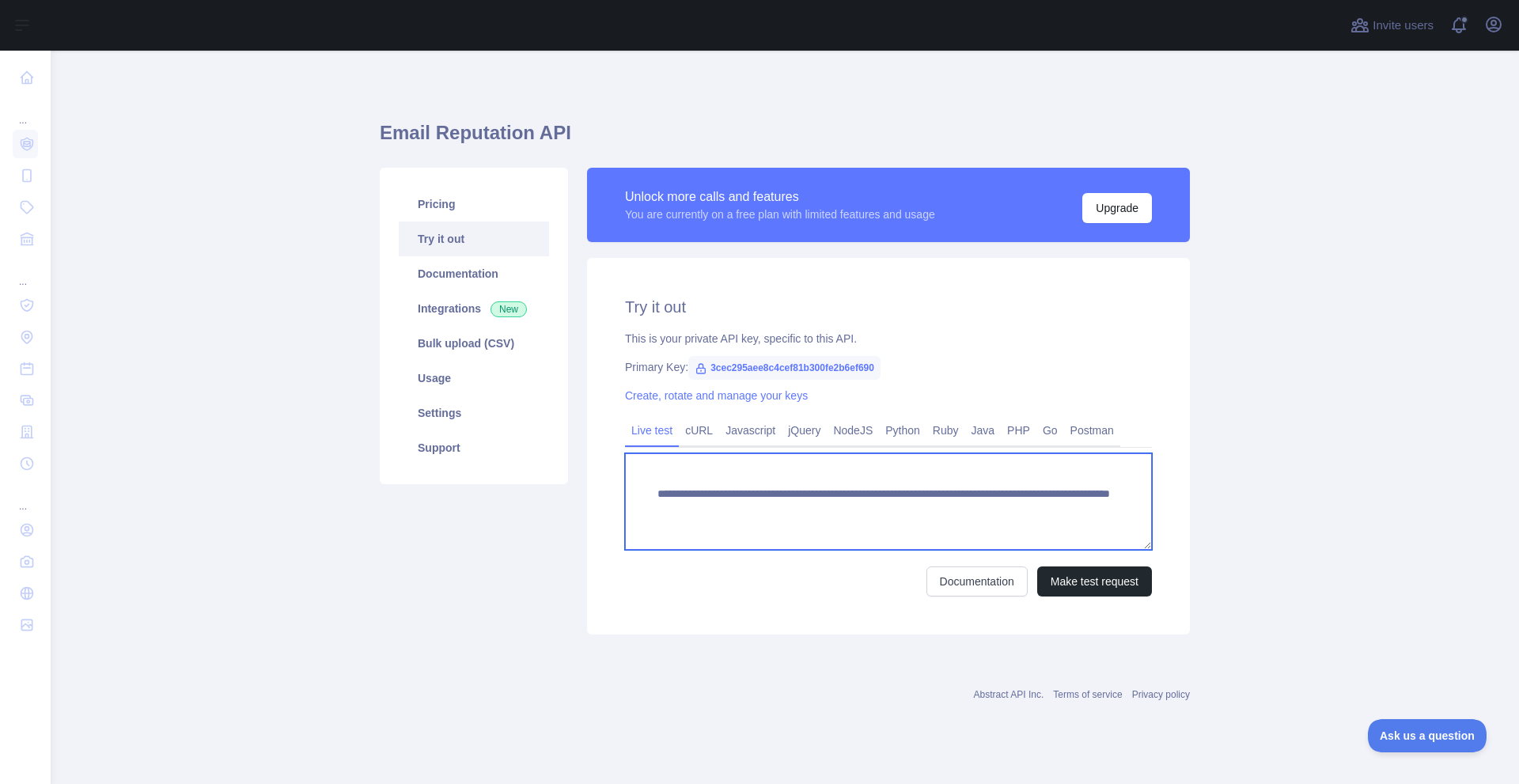
drag, startPoint x: 927, startPoint y: 511, endPoint x: 1057, endPoint y: 517, distance: 130.1
click at [1057, 517] on textarea "**********" at bounding box center [889, 501] width 527 height 96
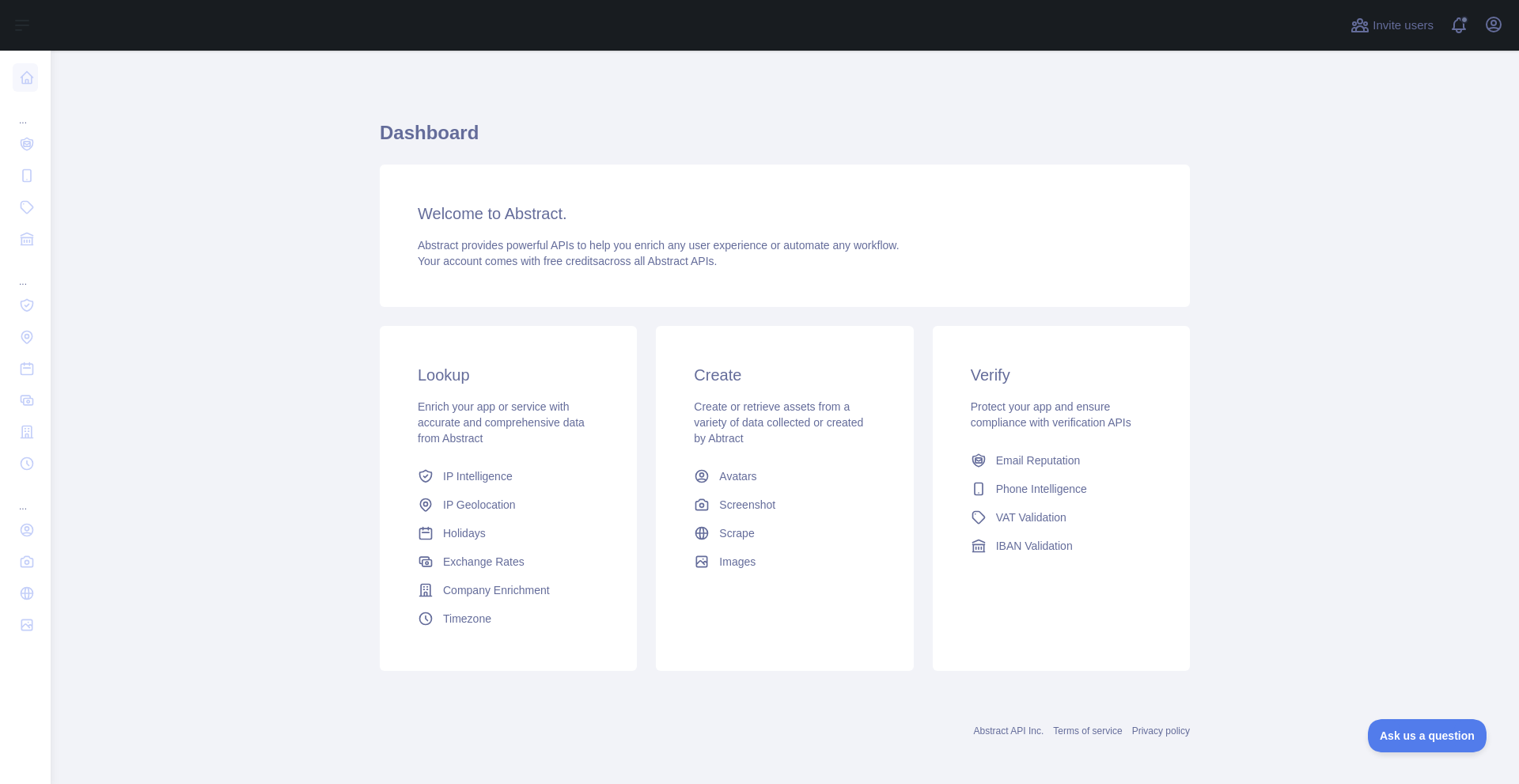
click at [325, 392] on main "Dashboard Welcome to Abstract. Abstract provides powerful APIs to help you enri…" at bounding box center [785, 417] width 1468 height 733
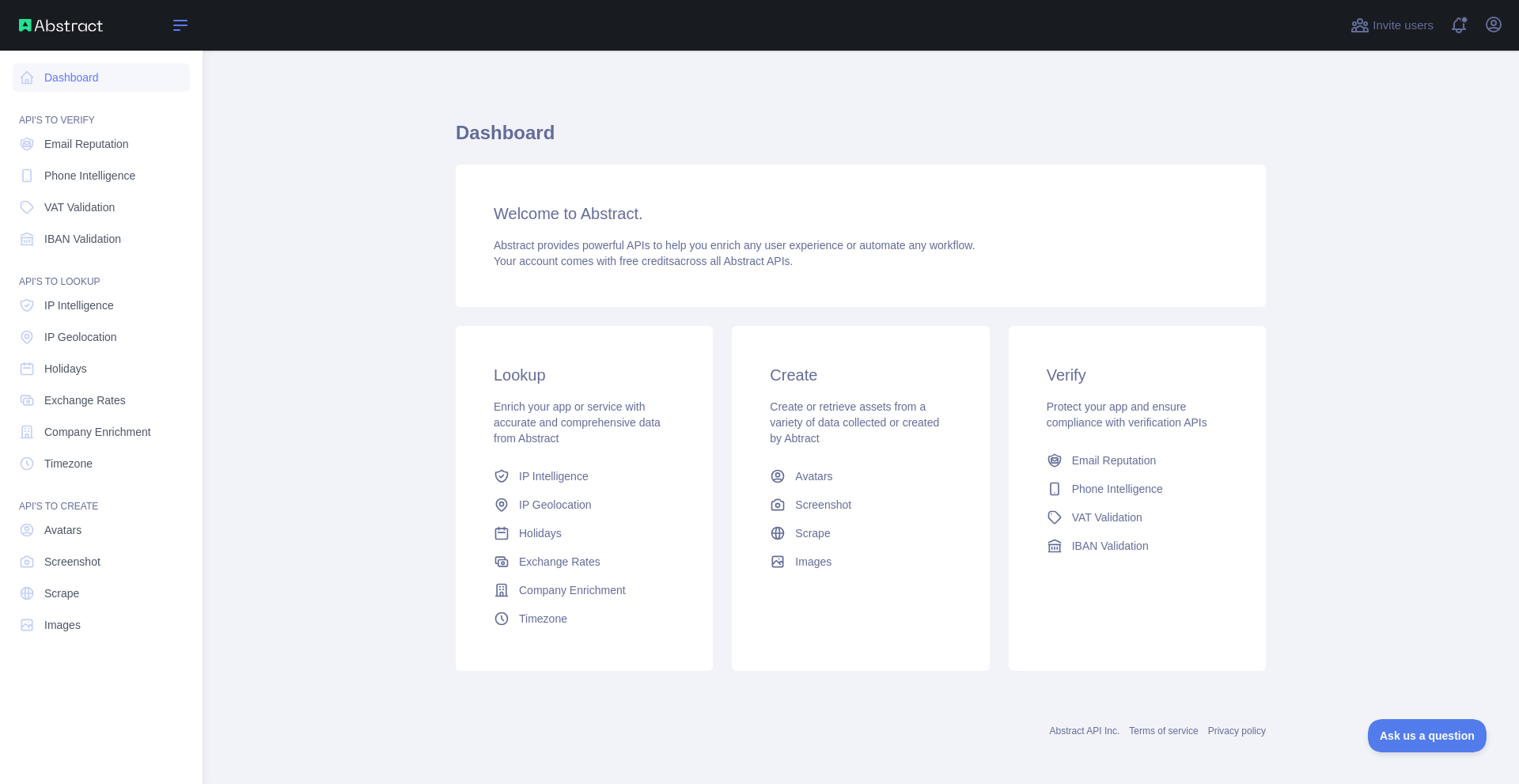
click at [186, 22] on icon at bounding box center [180, 25] width 19 height 19
click at [68, 139] on span "Email Reputation" at bounding box center [86, 144] width 84 height 15
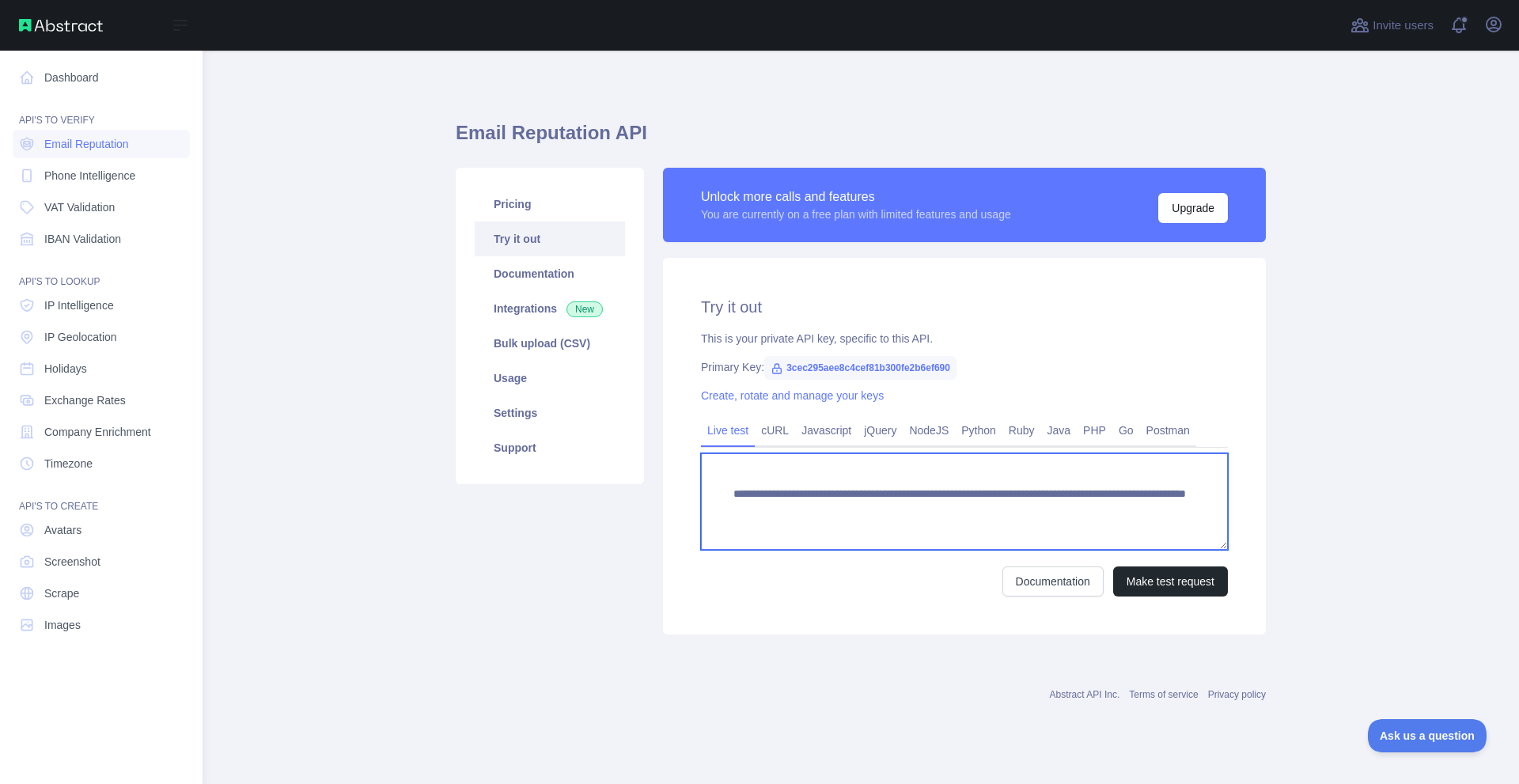
click at [899, 498] on textarea "**********" at bounding box center [964, 501] width 527 height 96
drag, startPoint x: 741, startPoint y: 497, endPoint x: 1149, endPoint y: 511, distance: 408.2
click at [1149, 511] on textarea "**********" at bounding box center [964, 501] width 527 height 96
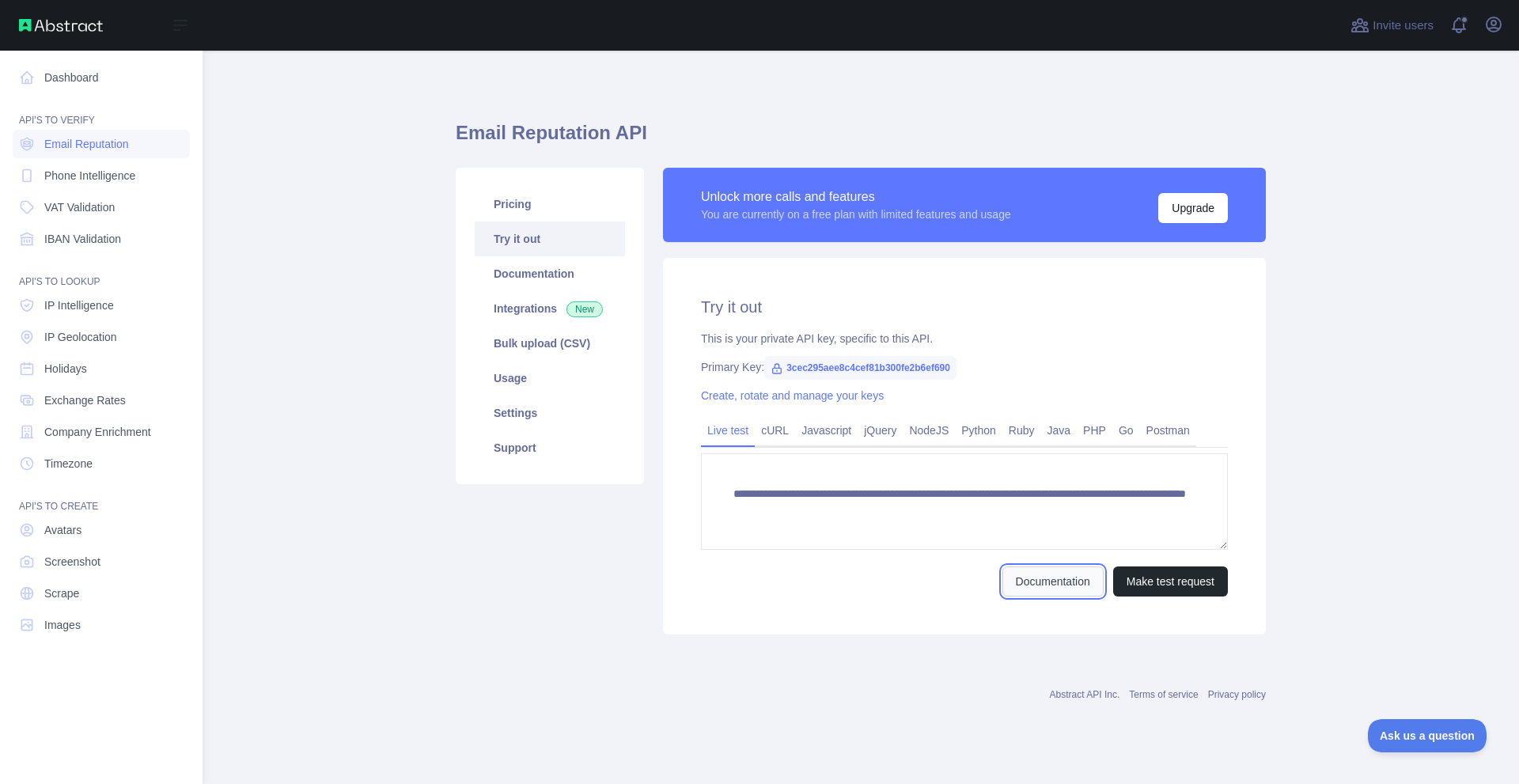
click at [1087, 578] on link "Documentation" at bounding box center [1052, 581] width 101 height 30
click at [1458, 433] on main "**********" at bounding box center [860, 417] width 1316 height 733
click at [517, 421] on link "Settings" at bounding box center [549, 412] width 150 height 35
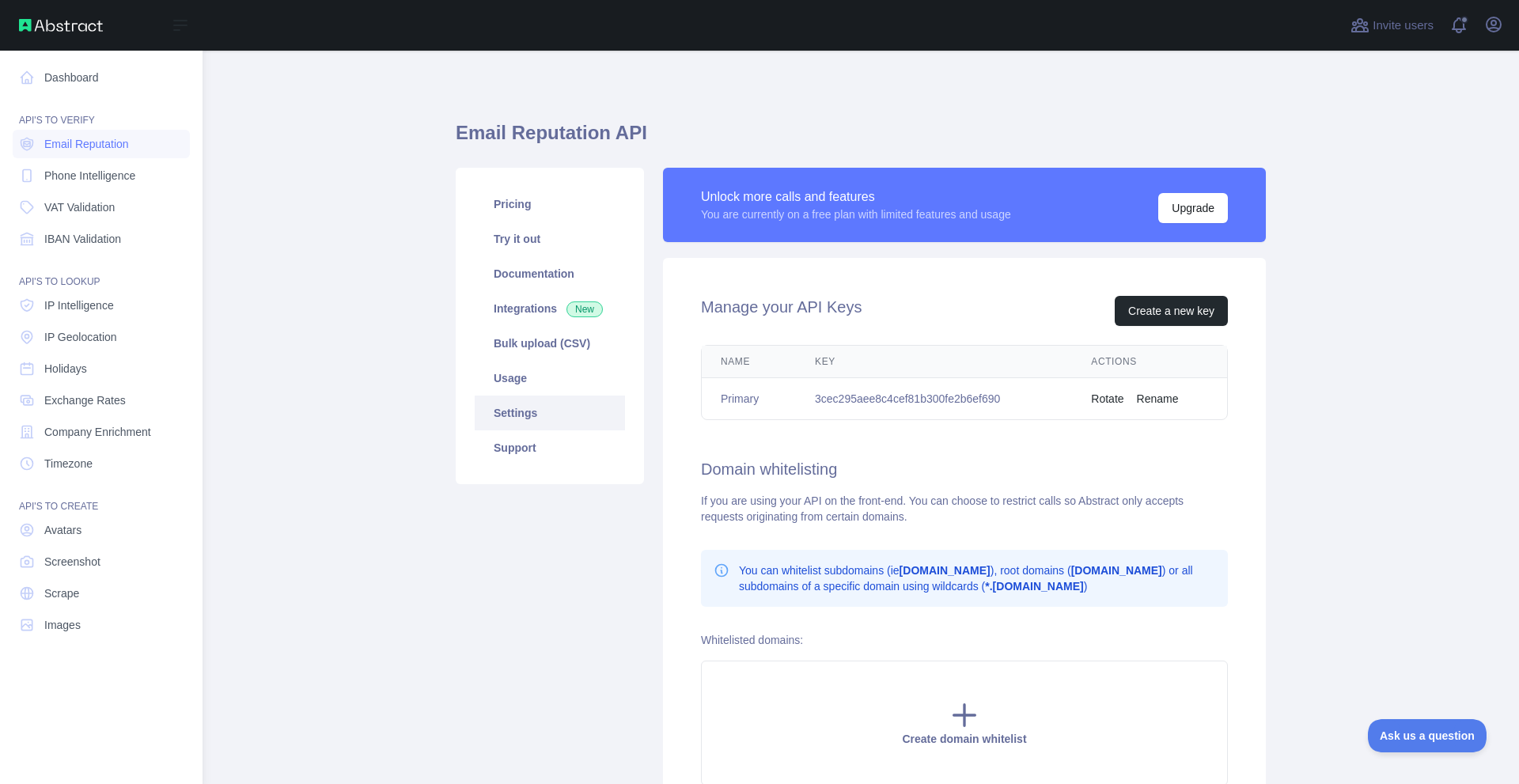
click at [1107, 397] on button "Rotate" at bounding box center [1107, 398] width 33 height 15
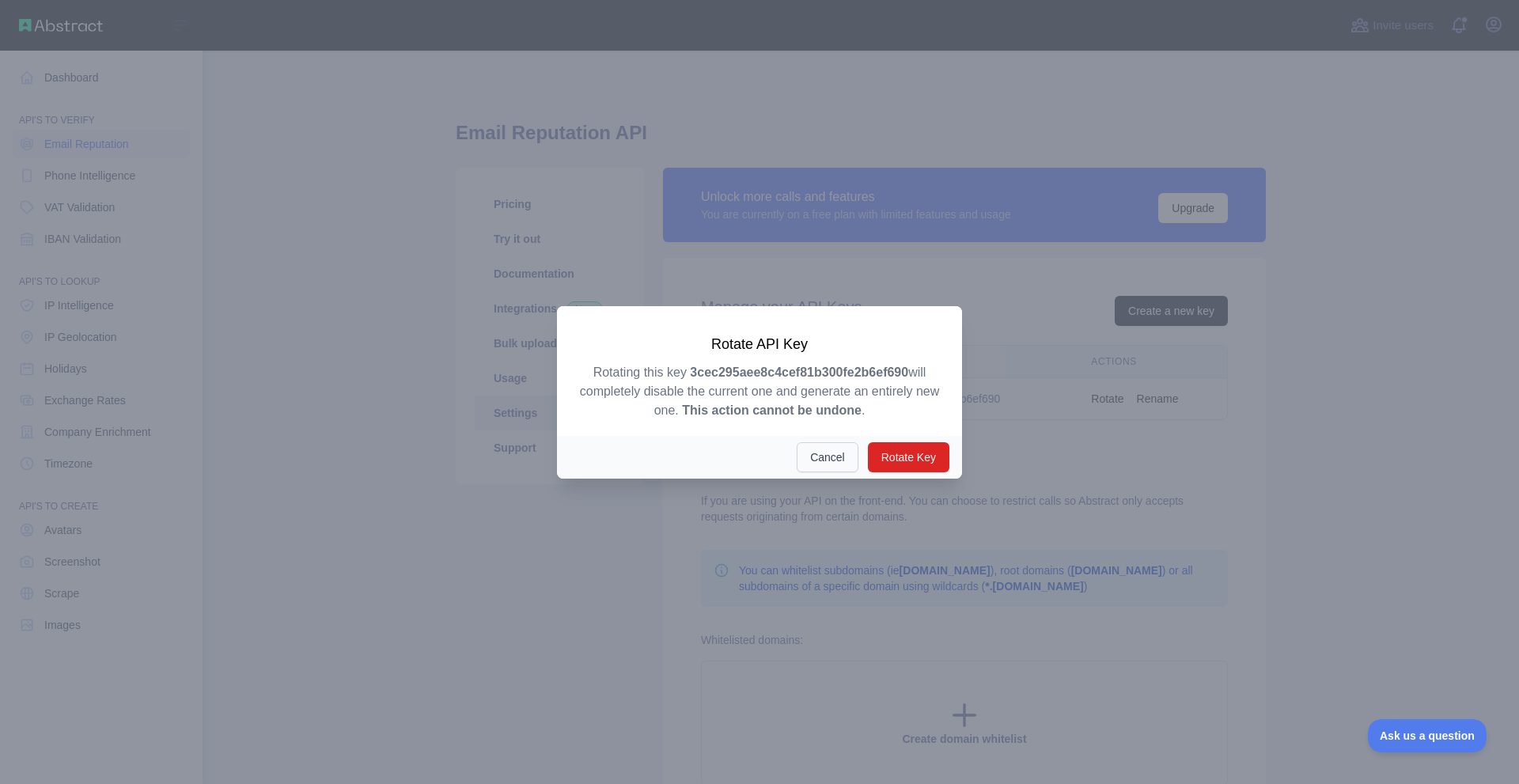
click at [836, 468] on button "Cancel" at bounding box center [828, 457] width 62 height 30
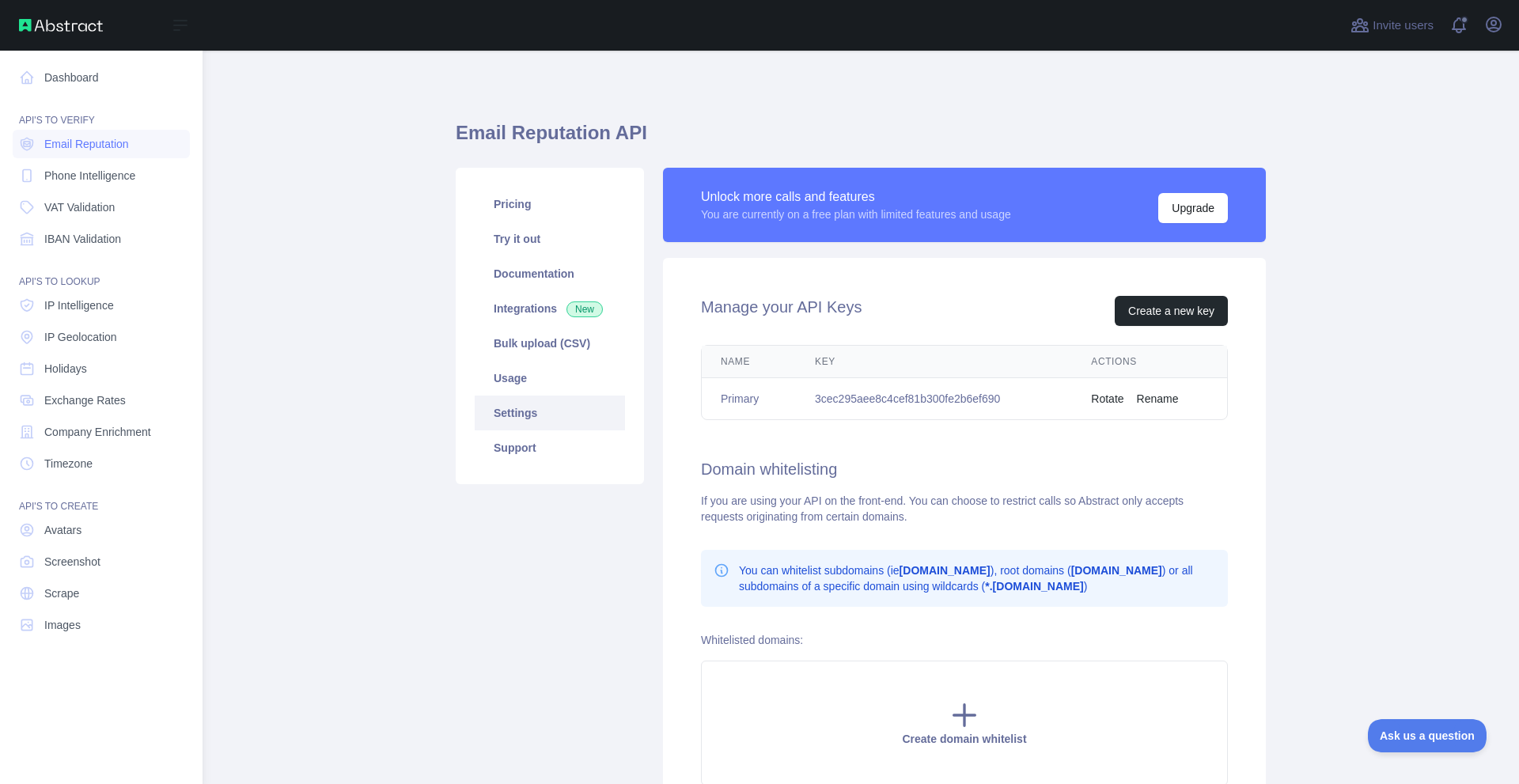
click at [1162, 399] on button "Rename" at bounding box center [1157, 398] width 42 height 15
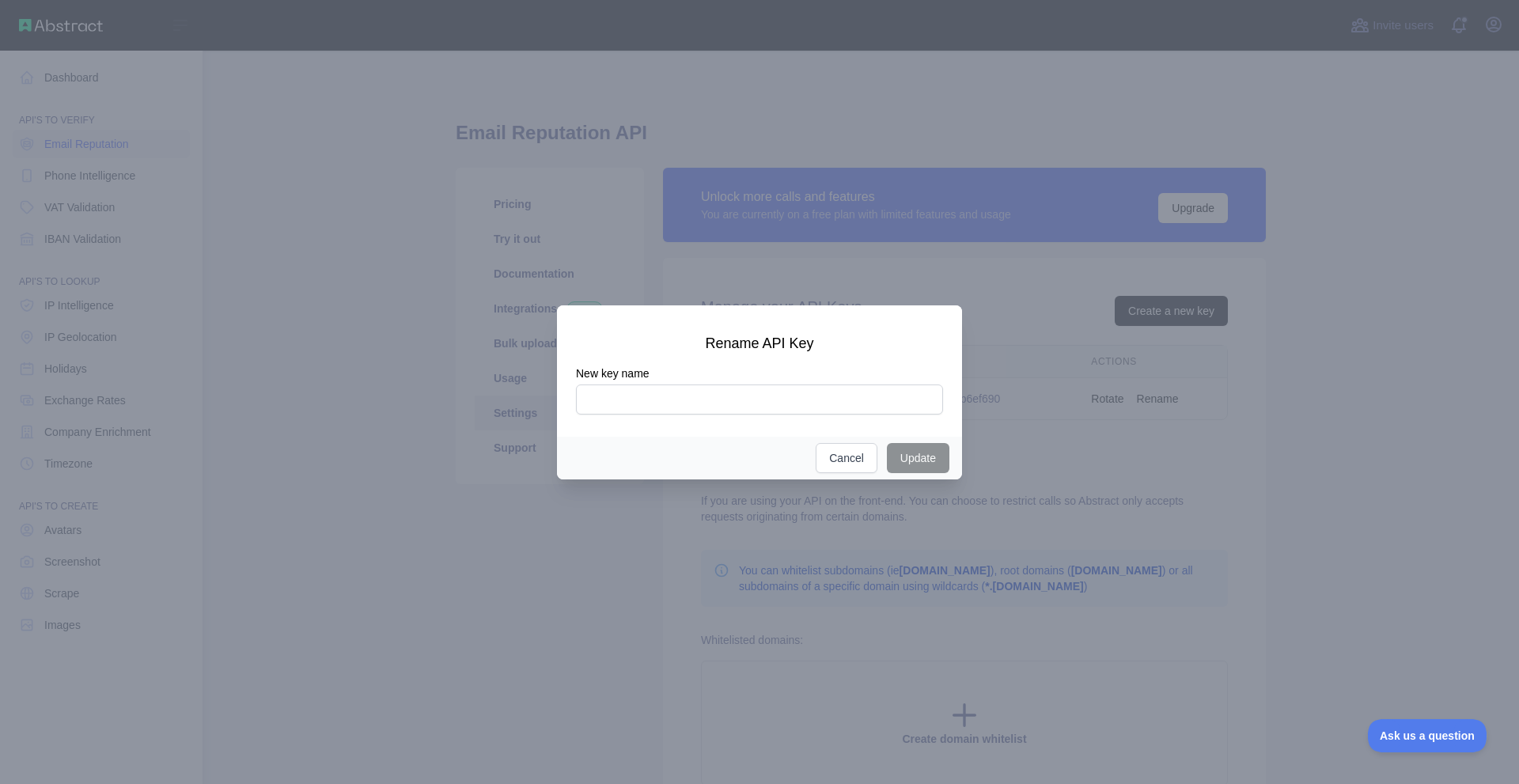
click at [725, 402] on input "New key name" at bounding box center [760, 399] width 367 height 30
type input "****"
click at [908, 468] on button "Update" at bounding box center [918, 458] width 63 height 30
click at [910, 462] on button "Update" at bounding box center [918, 458] width 63 height 30
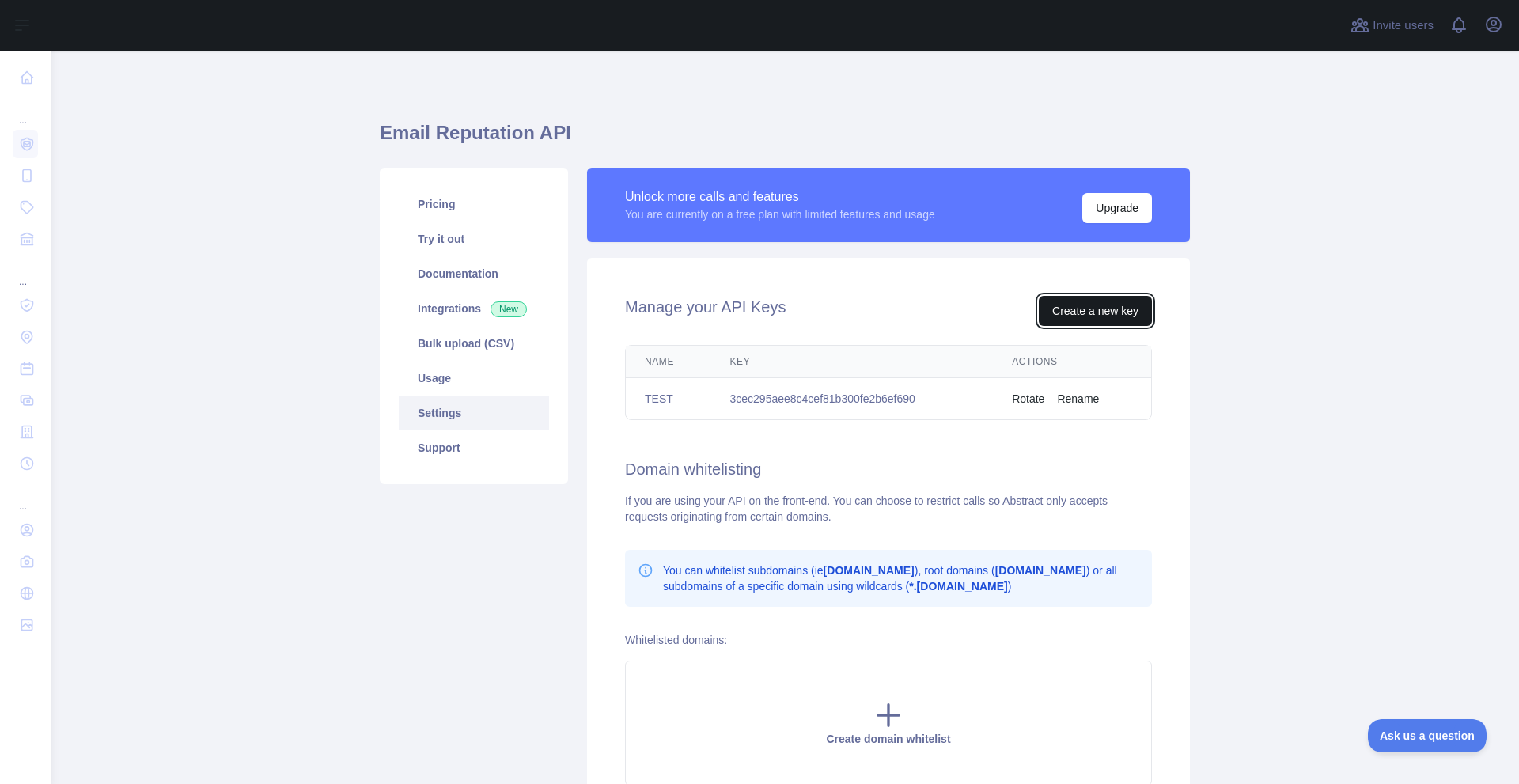
click at [1084, 309] on button "Create a new key" at bounding box center [1095, 311] width 114 height 30
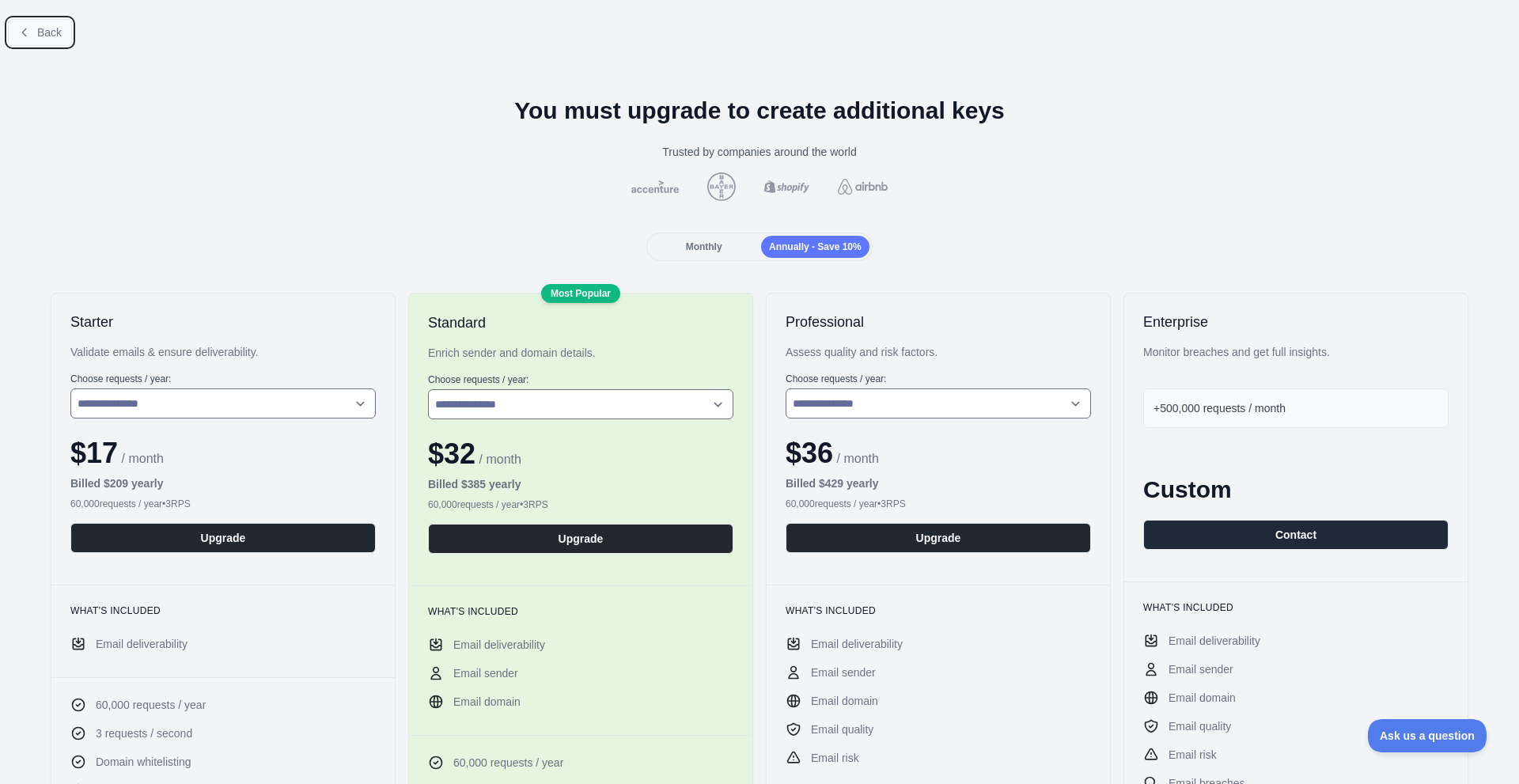
click at [18, 34] on icon at bounding box center [25, 33] width 13 height 13
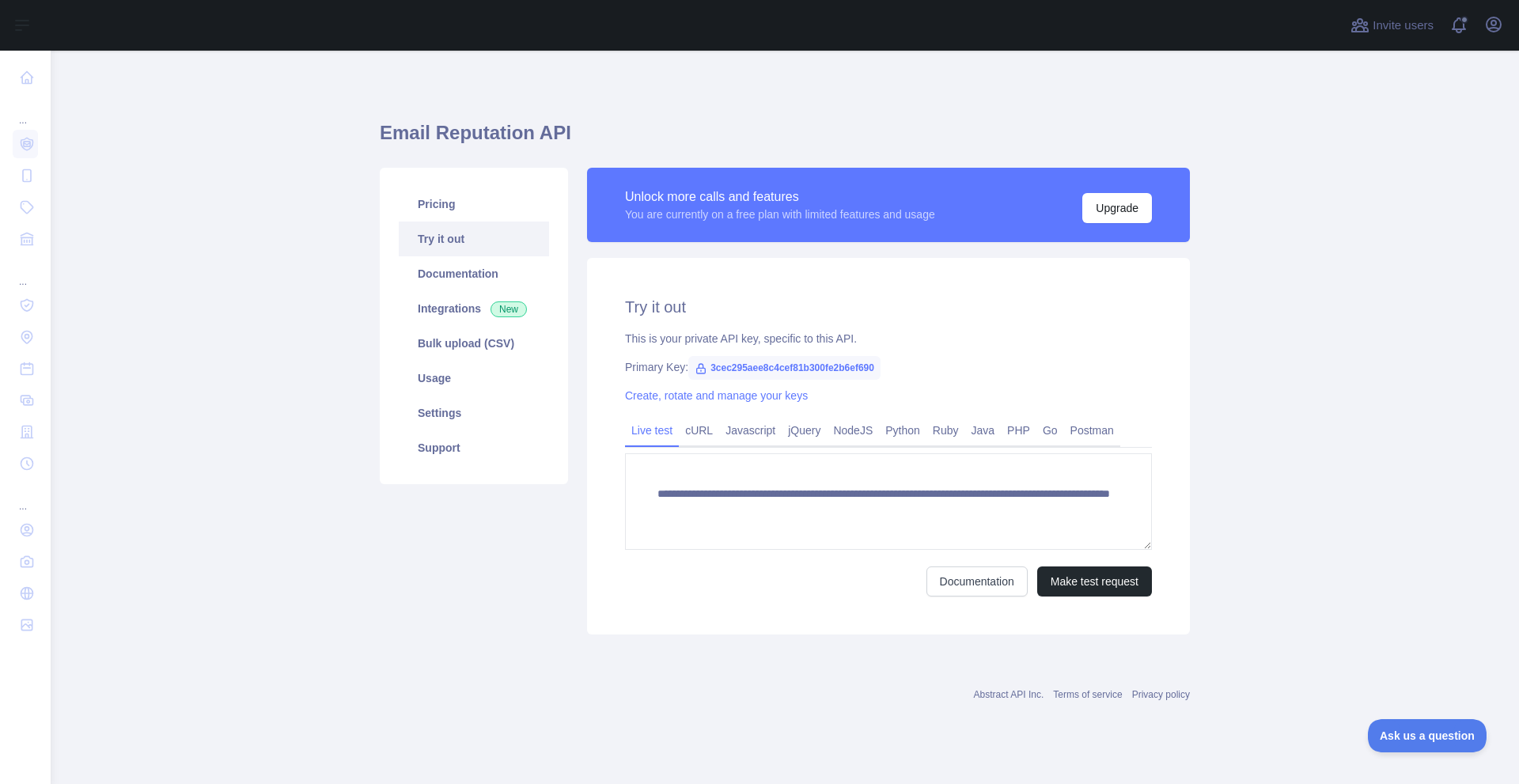
click at [201, 501] on main "**********" at bounding box center [785, 417] width 1468 height 733
click at [439, 422] on link "Settings" at bounding box center [473, 412] width 150 height 35
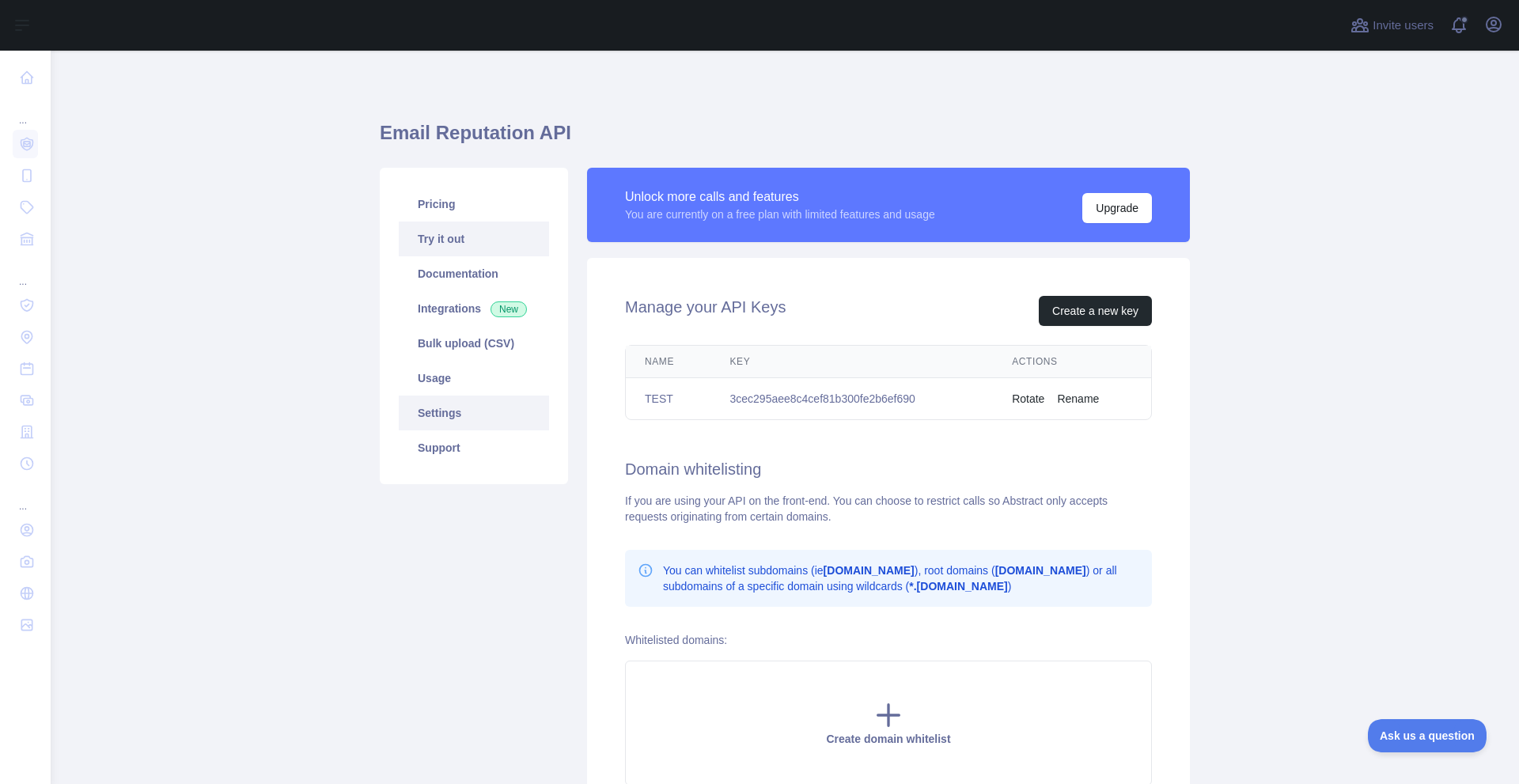
click at [447, 230] on link "Try it out" at bounding box center [473, 239] width 150 height 35
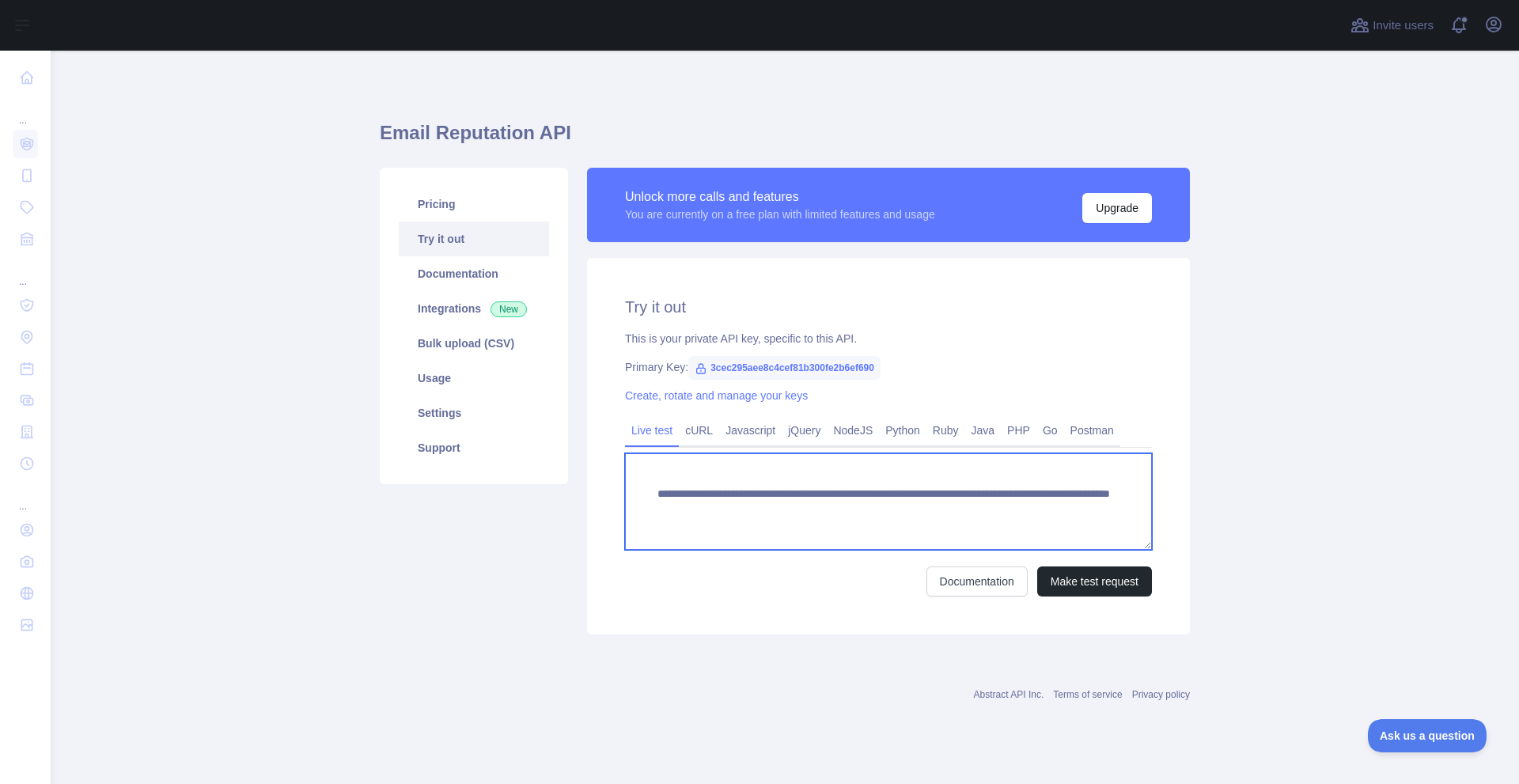
click at [1015, 511] on textarea "**********" at bounding box center [889, 501] width 527 height 96
click at [1015, 511] on textarea "**********" at bounding box center [889, 501] width 527 height 96
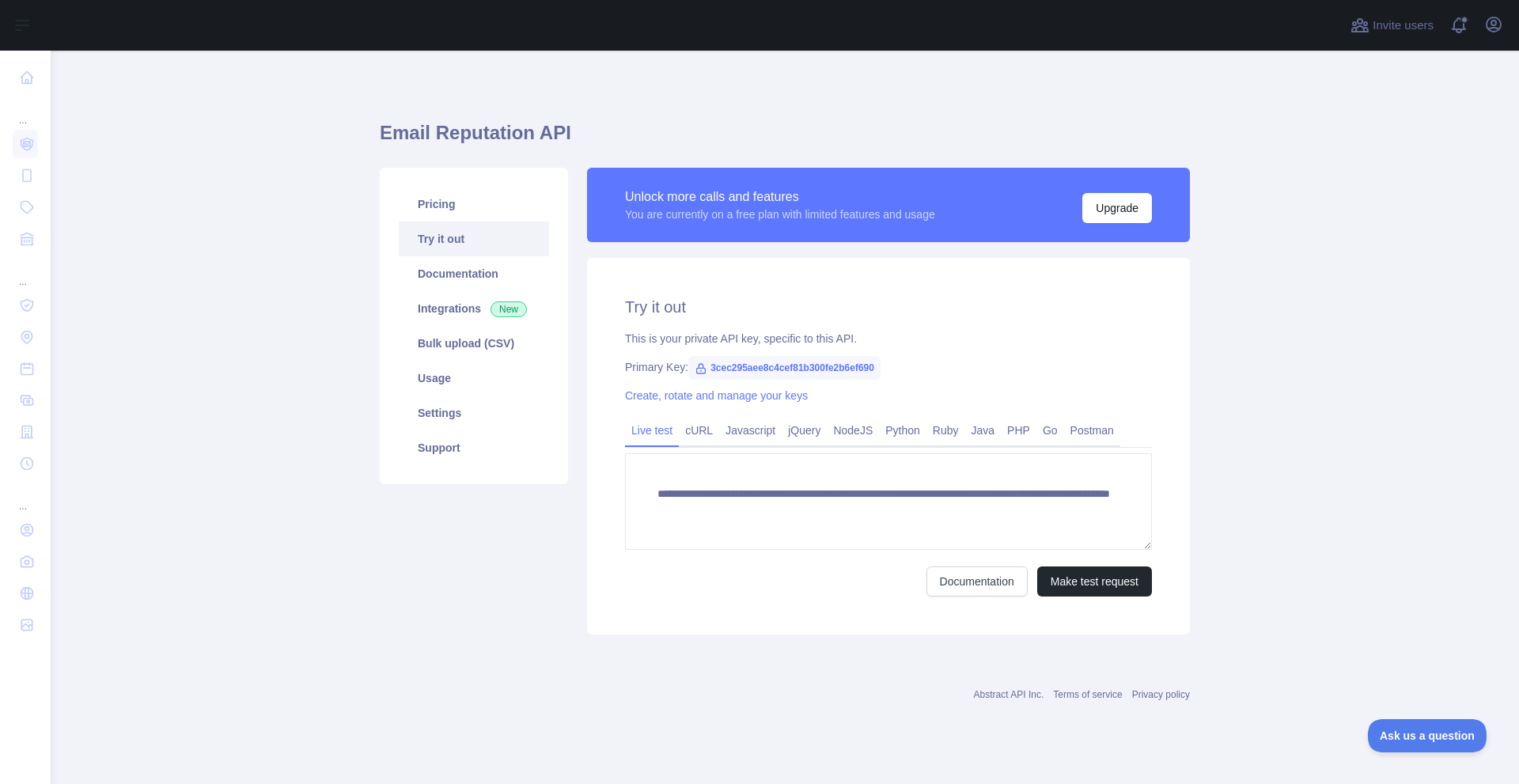
click at [269, 286] on main "**********" at bounding box center [785, 417] width 1468 height 733
click at [452, 245] on link "Try it out" at bounding box center [473, 239] width 150 height 35
click at [700, 402] on div "Create, rotate and manage your keys" at bounding box center [889, 395] width 527 height 15
click at [700, 402] on link "Create, rotate and manage your keys" at bounding box center [716, 395] width 183 height 13
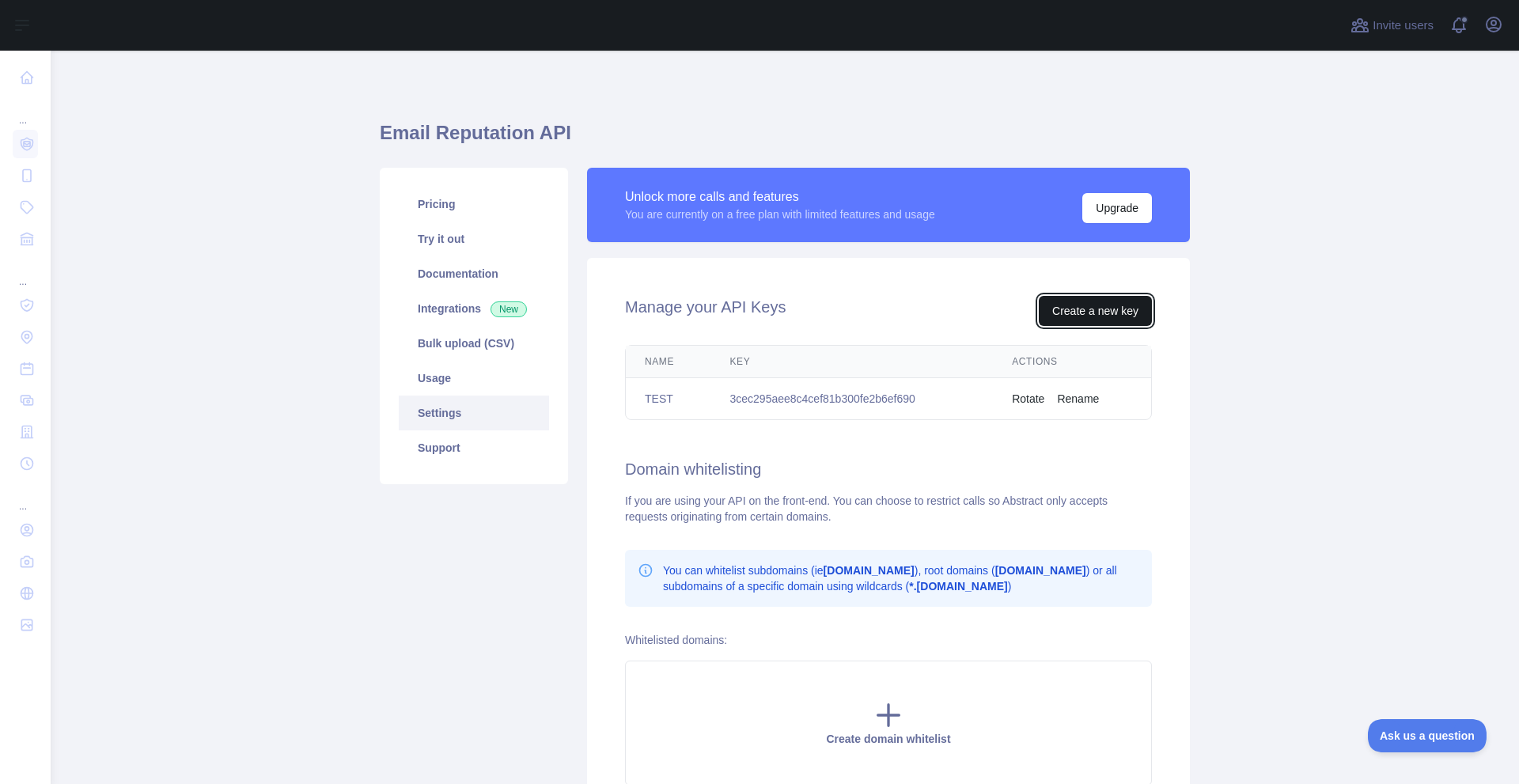
click at [1080, 311] on button "Create a new key" at bounding box center [1095, 311] width 114 height 30
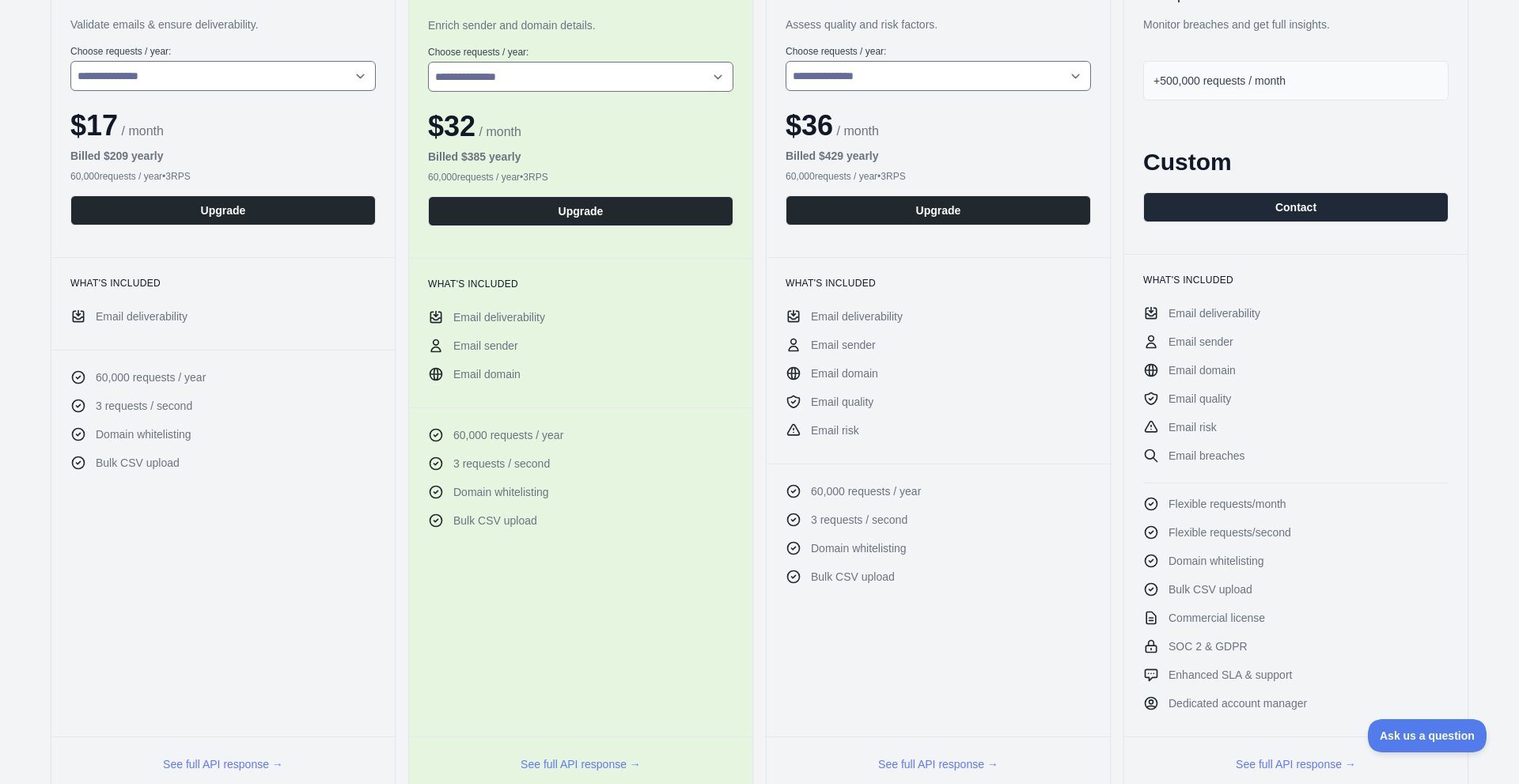
scroll to position [237, 0]
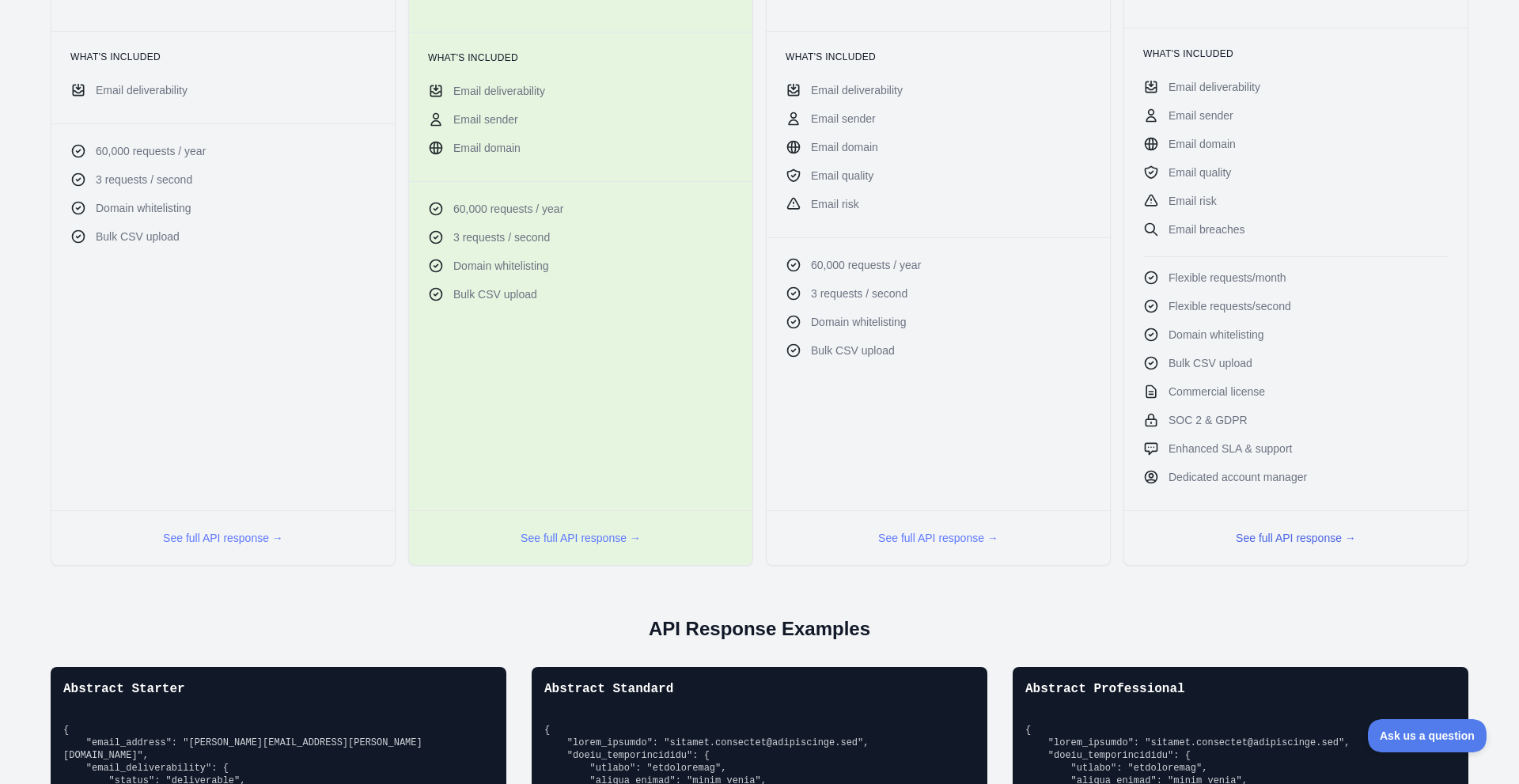
click at [1285, 541] on button "See full API response →" at bounding box center [1296, 537] width 120 height 15
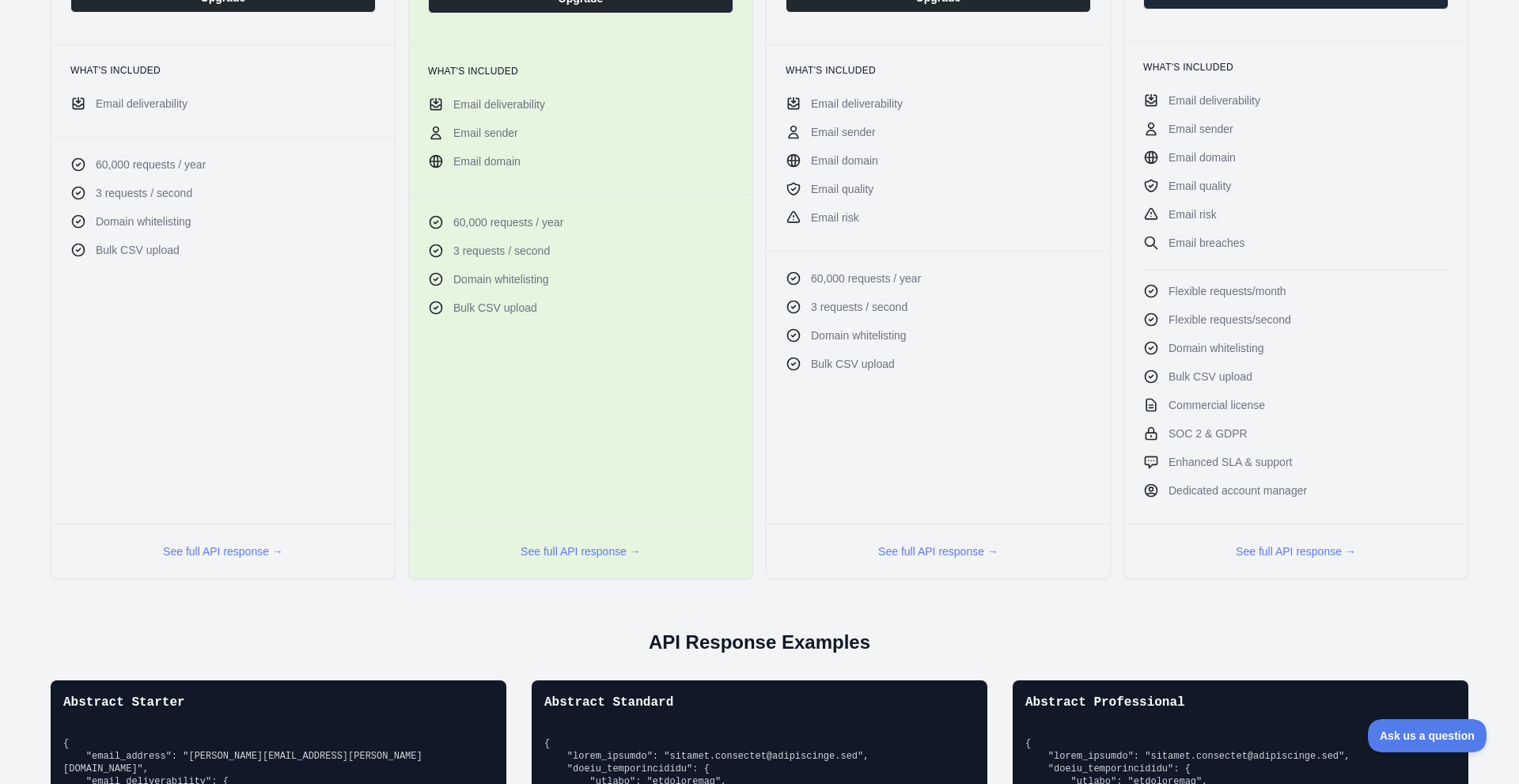
scroll to position [616, 0]
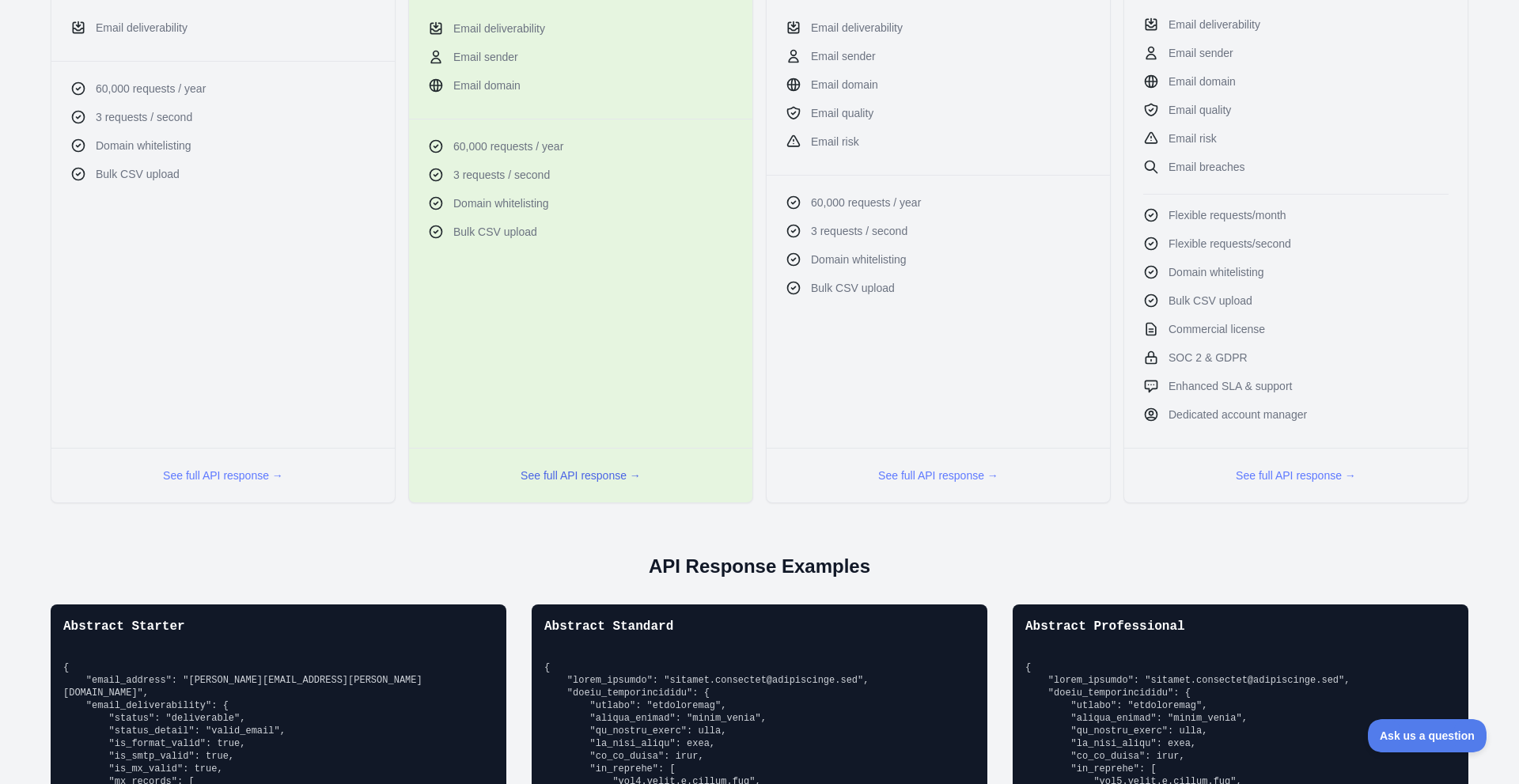
click at [567, 478] on button "See full API response →" at bounding box center [581, 475] width 120 height 15
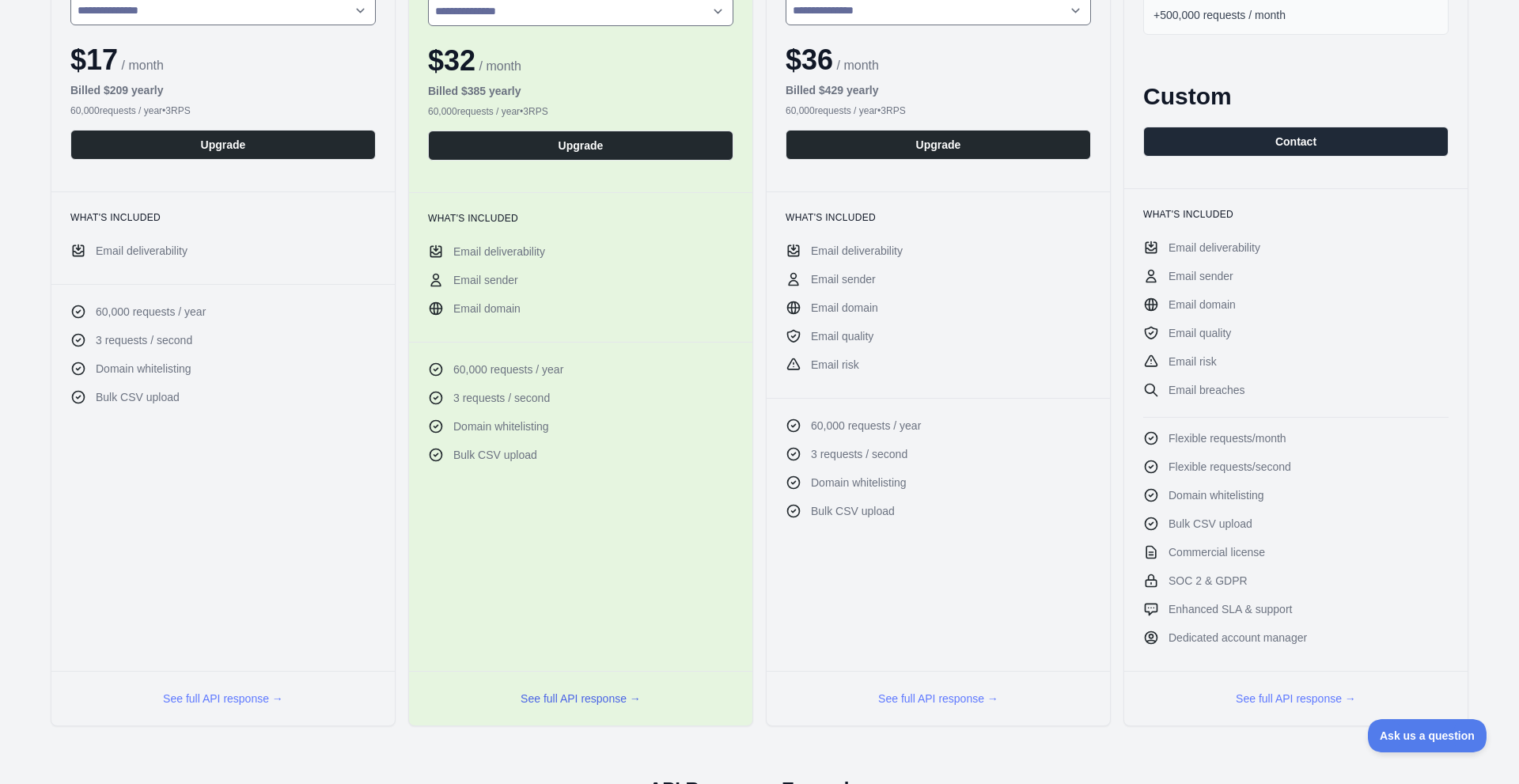
scroll to position [300, 0]
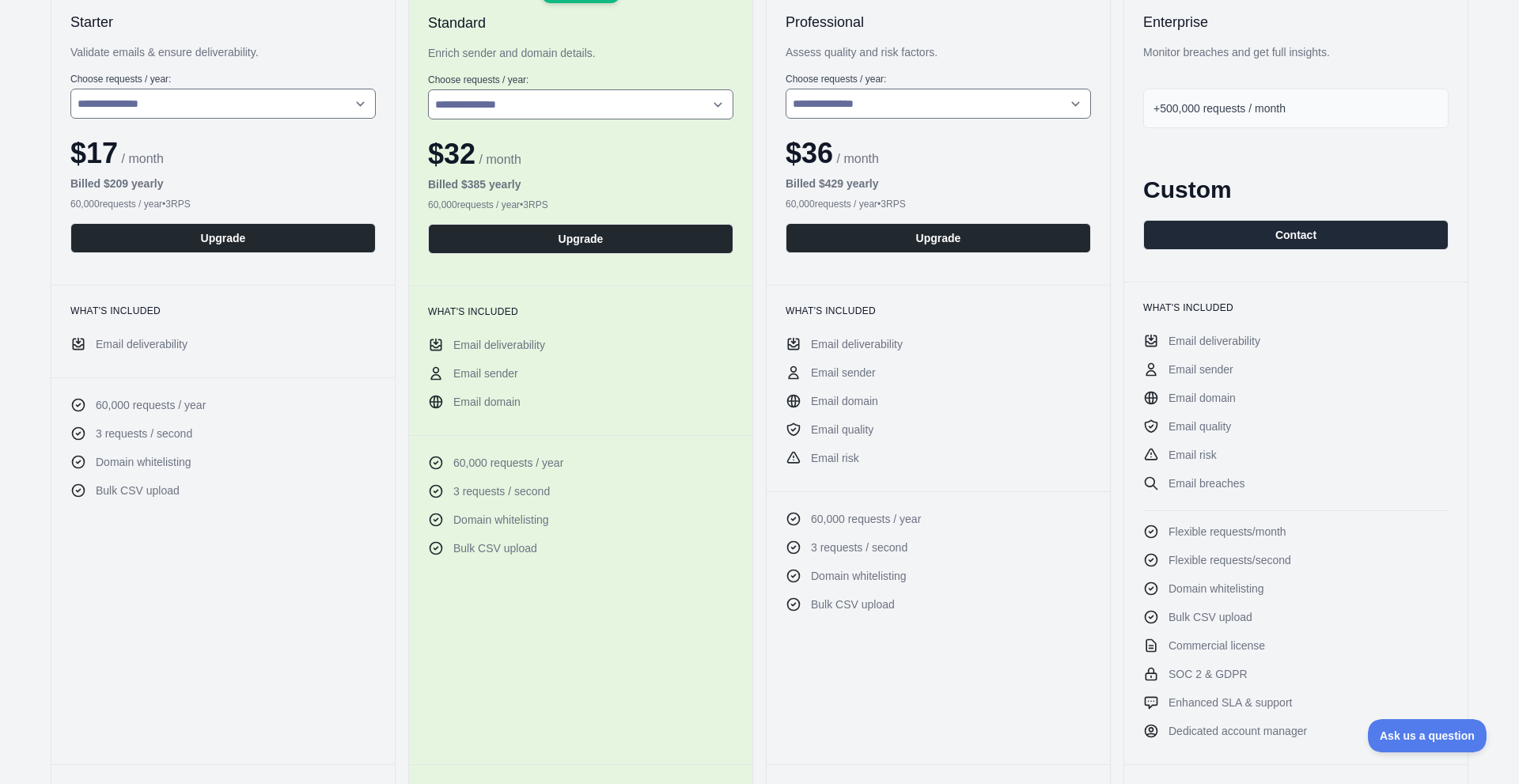
click at [1289, 422] on li "Email quality" at bounding box center [1296, 426] width 305 height 15
click at [1282, 235] on button "Contact" at bounding box center [1296, 234] width 305 height 30
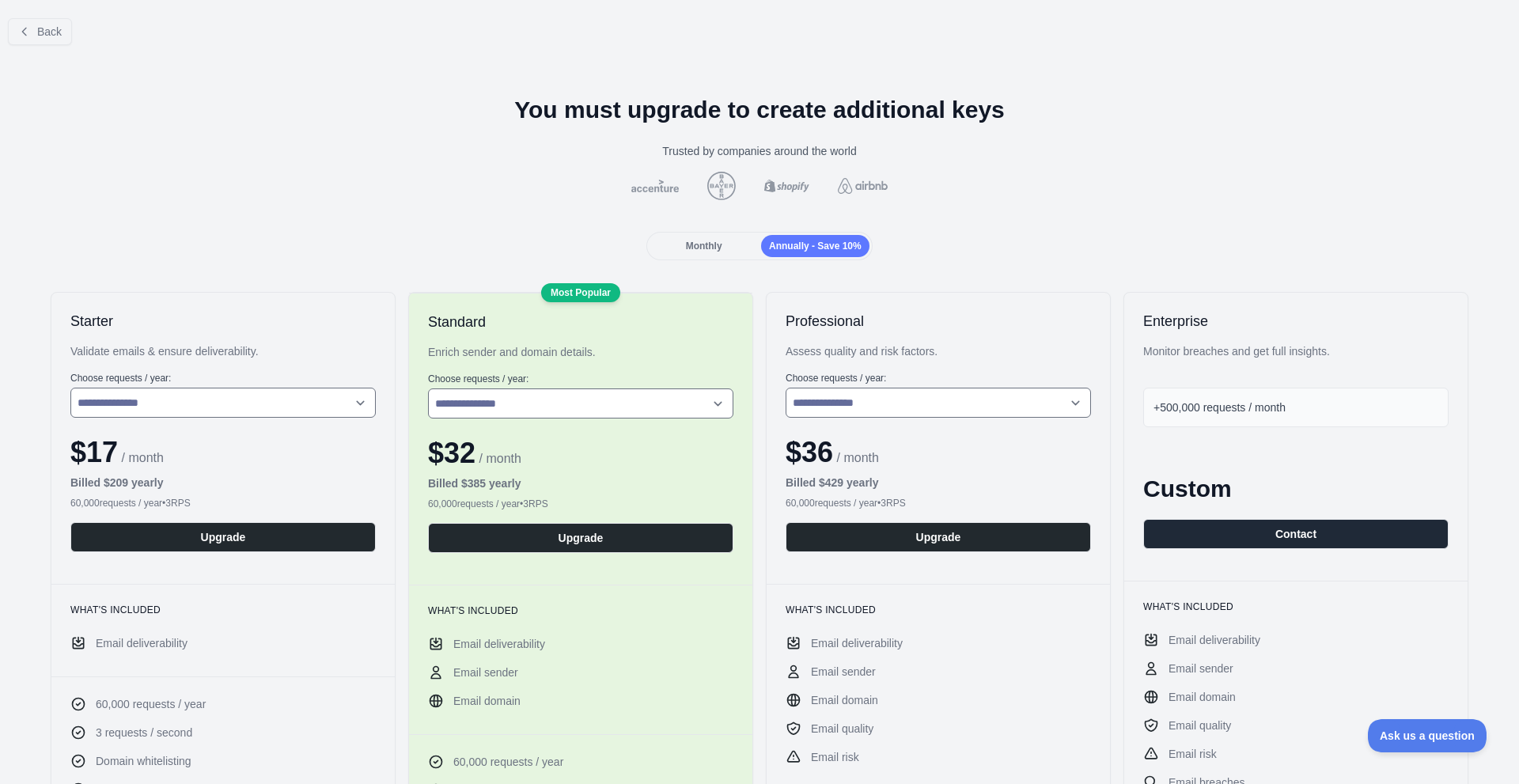
scroll to position [0, 0]
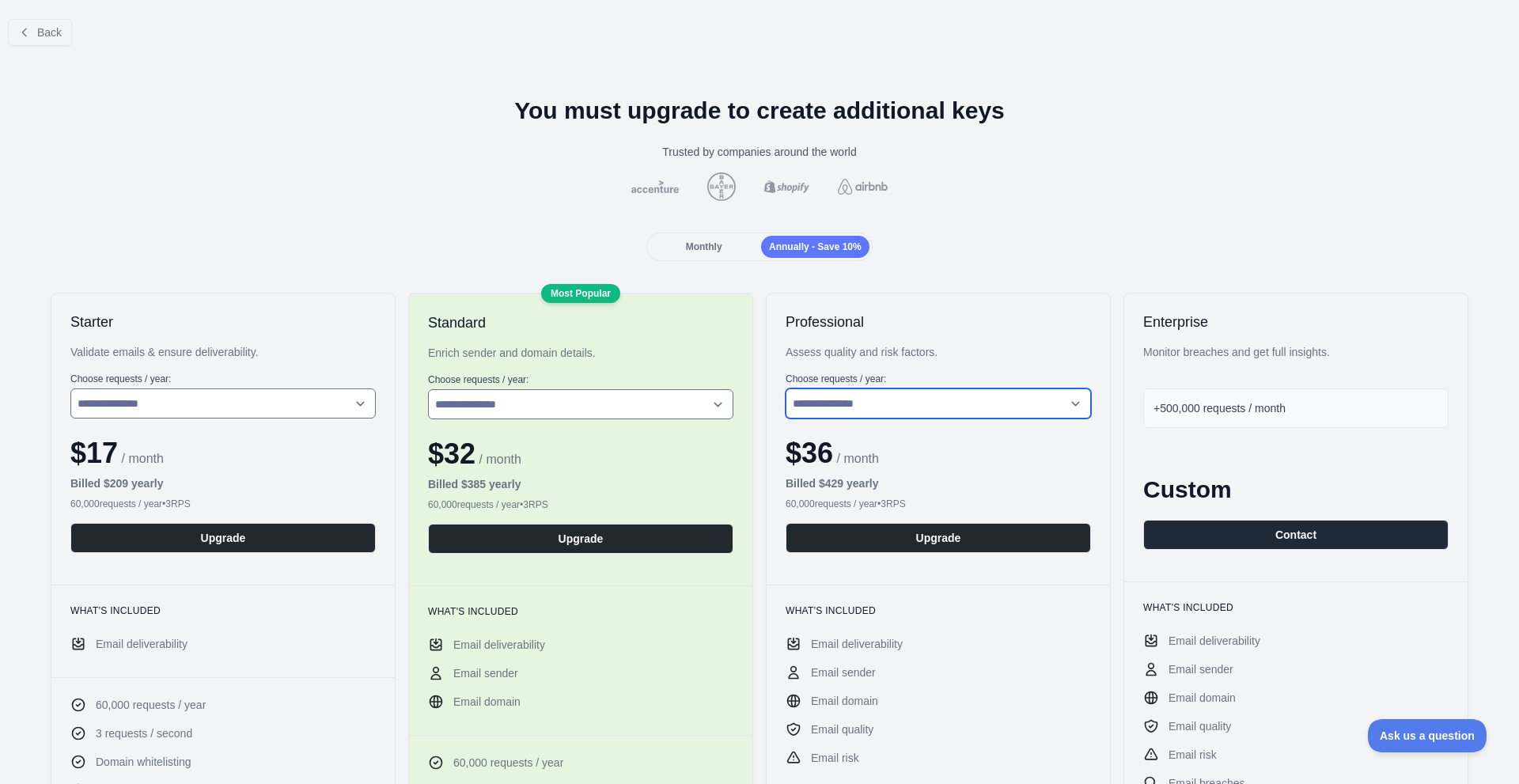
click at [795, 400] on select "**********" at bounding box center [938, 402] width 305 height 30
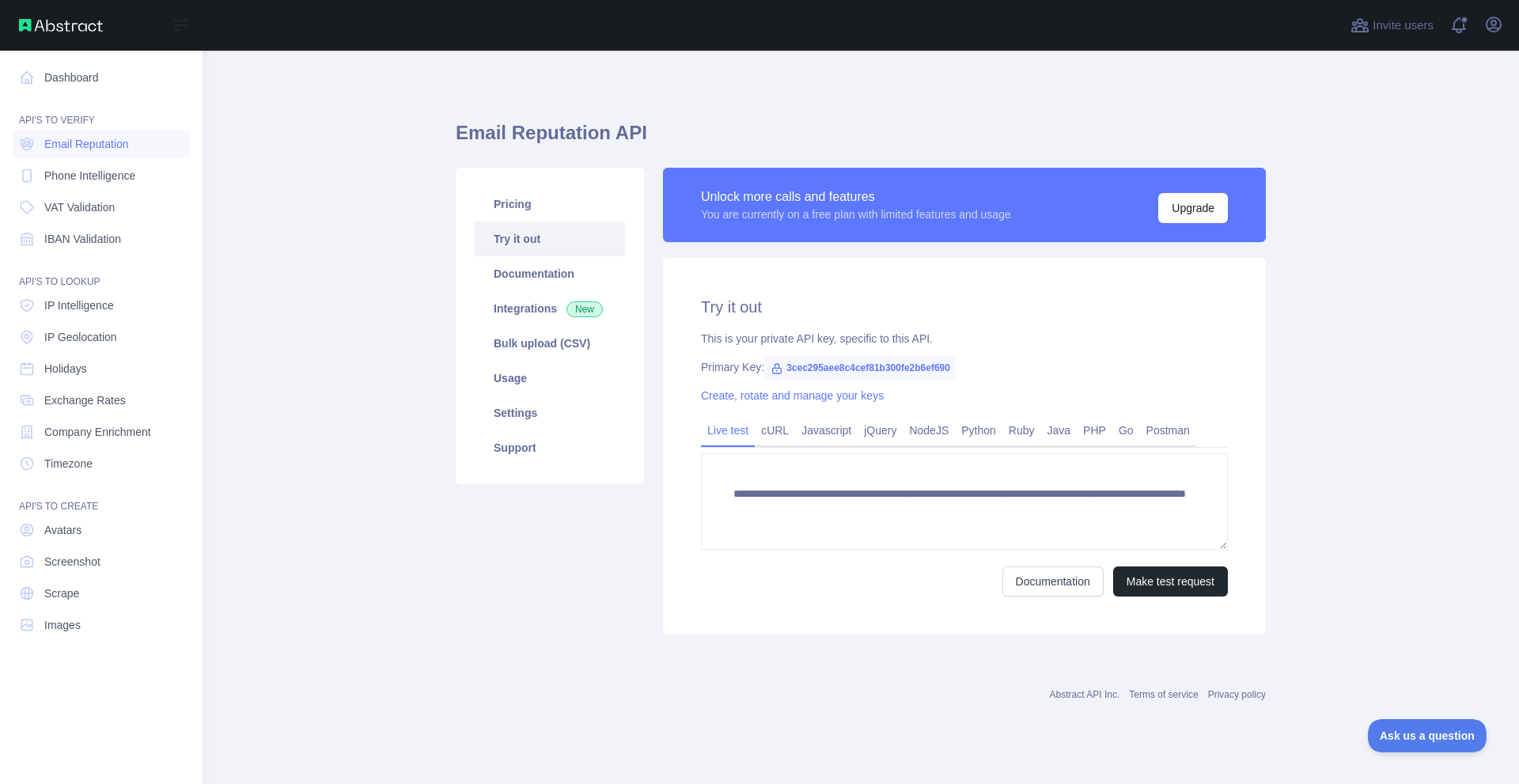
click at [0, 420] on div "Dashboard API'S TO VERIFY Email Reputation Phone Intelligence VAT Validation IB…" at bounding box center [101, 385] width 203 height 771
click at [184, 24] on icon at bounding box center [180, 25] width 19 height 19
drag, startPoint x: 296, startPoint y: 283, endPoint x: 430, endPoint y: 321, distance: 139.3
click at [296, 284] on main "**********" at bounding box center [860, 417] width 1316 height 733
